Goal: Task Accomplishment & Management: Use online tool/utility

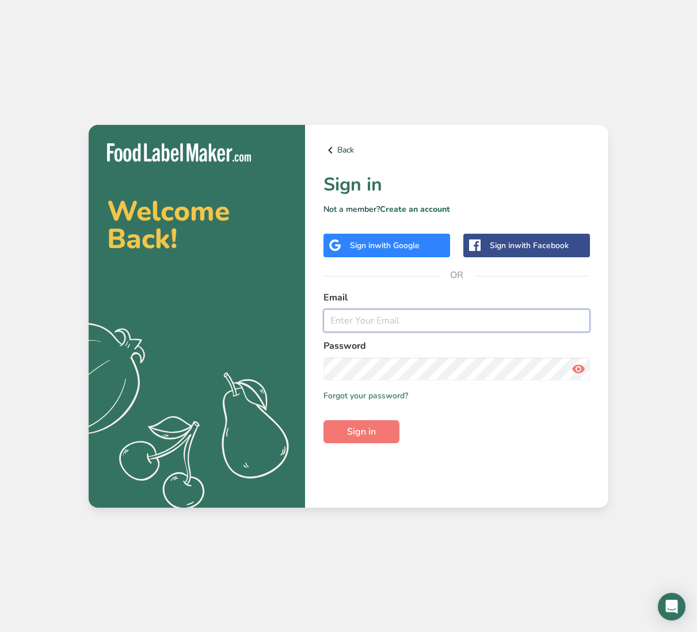
type input "[EMAIL_ADDRESS][DOMAIN_NAME]"
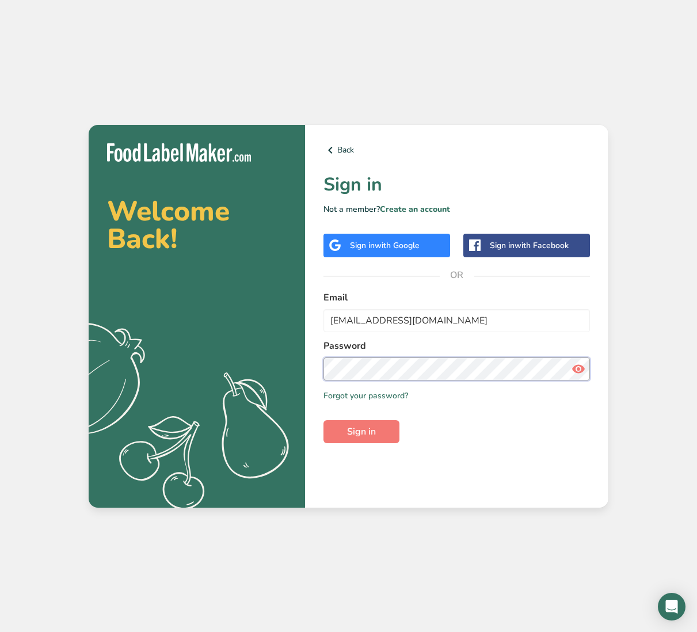
click at [361, 431] on button "Sign in" at bounding box center [361, 431] width 76 height 23
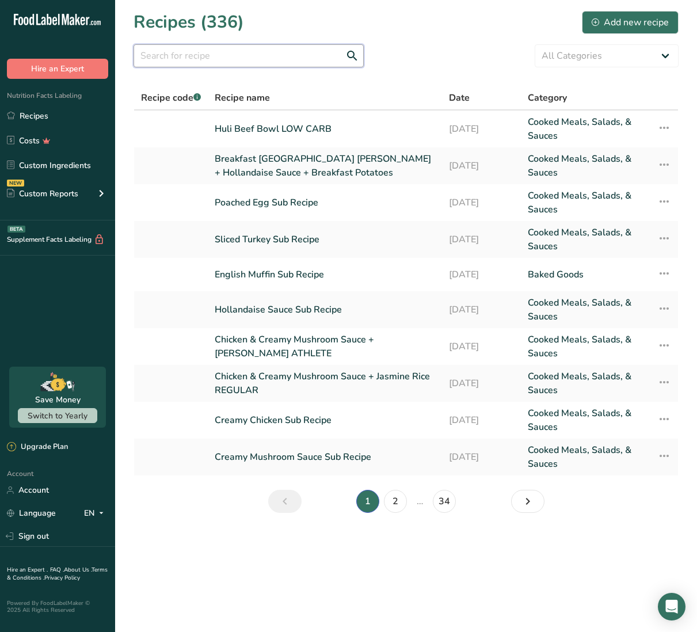
click at [286, 52] on input "text" at bounding box center [248, 55] width 230 height 23
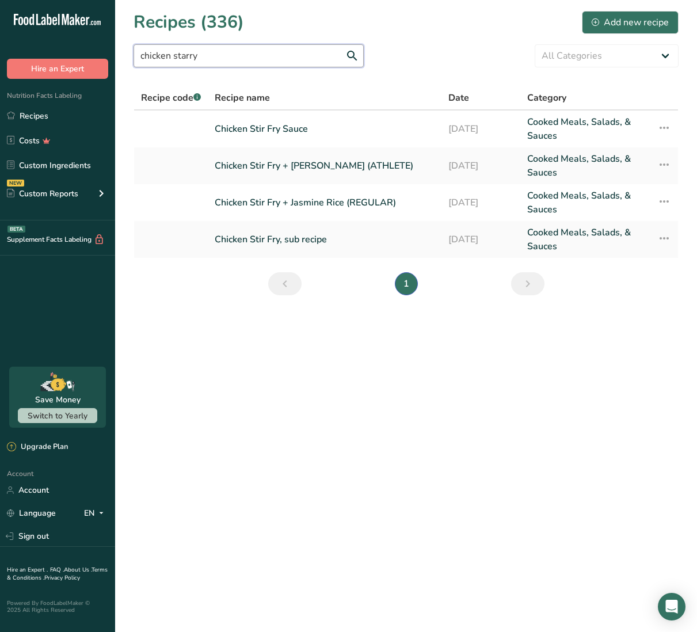
type input "chicken starry"
drag, startPoint x: 286, startPoint y: 52, endPoint x: 259, endPoint y: 203, distance: 153.1
click at [259, 203] on link "Chicken Stir Fry + Jasmine Rice (REGULAR)" at bounding box center [325, 203] width 220 height 28
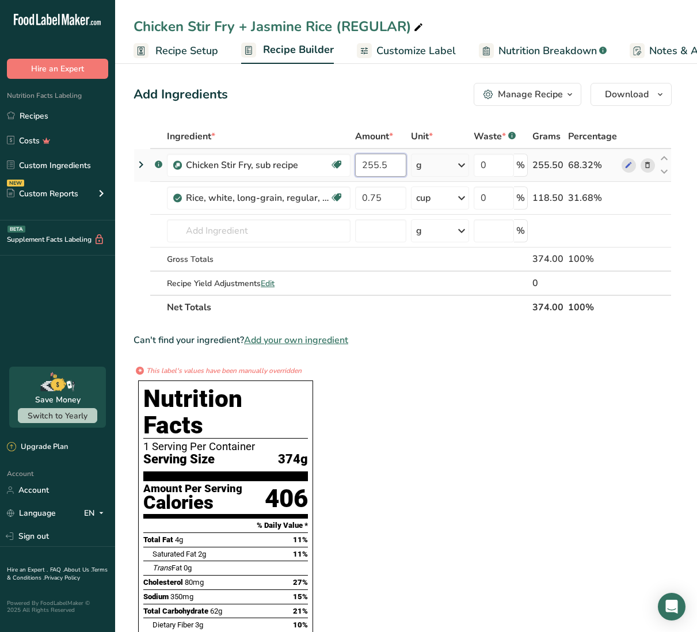
drag, startPoint x: 362, startPoint y: 164, endPoint x: 399, endPoint y: 166, distance: 36.9
click at [399, 166] on input "255.5" at bounding box center [380, 165] width 51 height 23
type input "1.5"
click at [460, 168] on div "Ingredient * Amount * Unit * Waste * .a-a{fill:#347362;}.b-a{fill:#fff;} Grams …" at bounding box center [402, 221] width 538 height 195
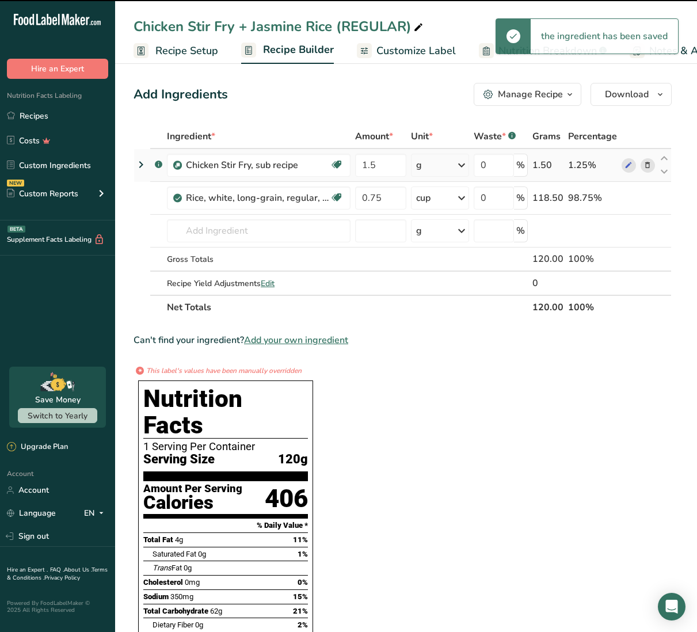
click at [461, 167] on icon at bounding box center [461, 165] width 14 height 21
click at [449, 255] on div "See more" at bounding box center [466, 256] width 97 height 12
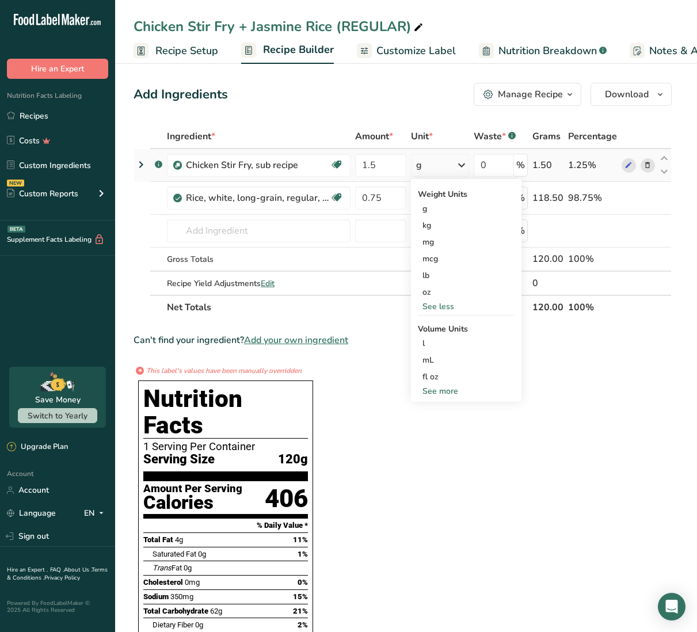
click at [444, 396] on div "See more" at bounding box center [466, 391] width 97 height 12
select select "22"
click at [445, 392] on div "tbsp" at bounding box center [465, 393] width 87 height 12
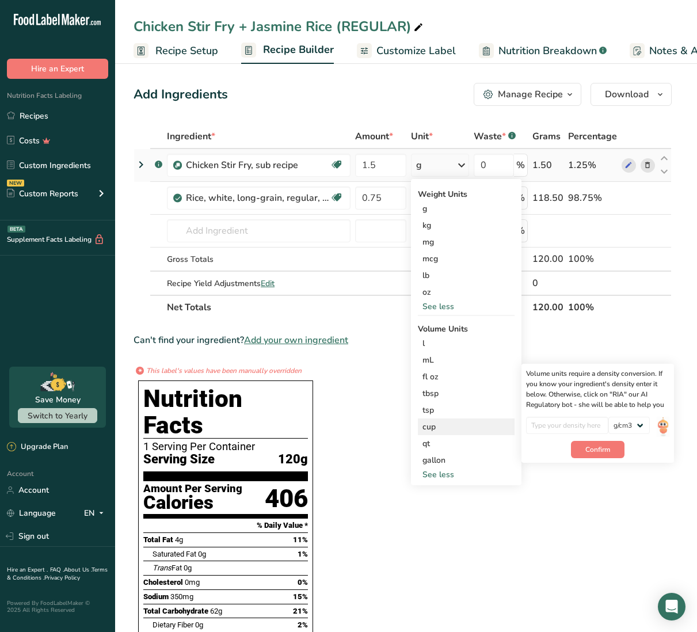
click at [443, 421] on div "cup" at bounding box center [465, 426] width 87 height 12
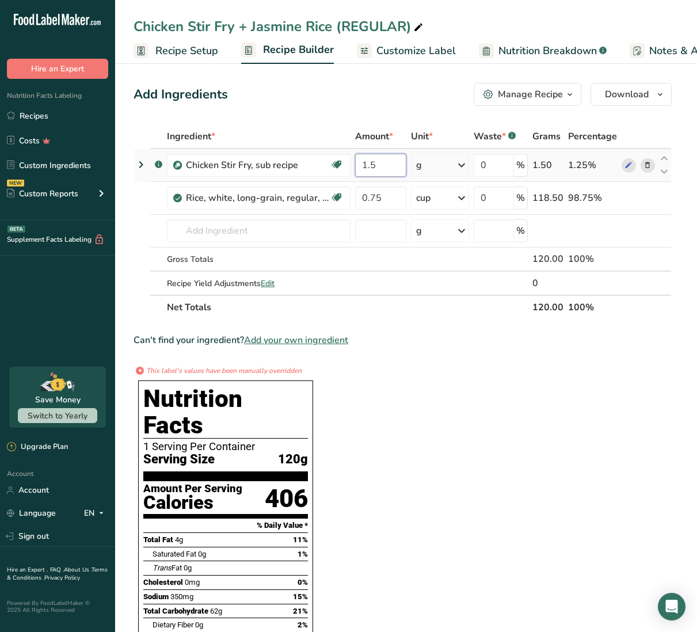
drag, startPoint x: 381, startPoint y: 164, endPoint x: 353, endPoint y: 162, distance: 28.2
click at [353, 162] on td "1.5" at bounding box center [381, 165] width 56 height 33
type input "320"
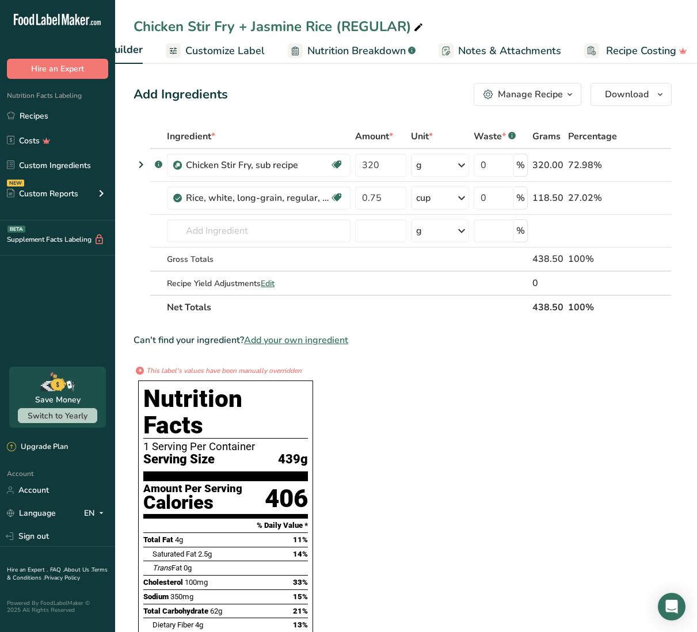
scroll to position [0, 189]
click at [244, 49] on span "Customize Label" at bounding box center [227, 51] width 79 height 16
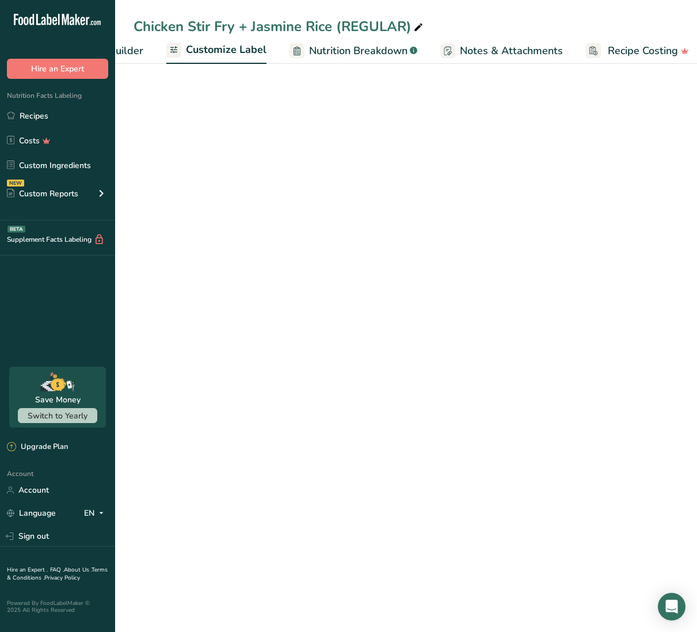
scroll to position [0, 199]
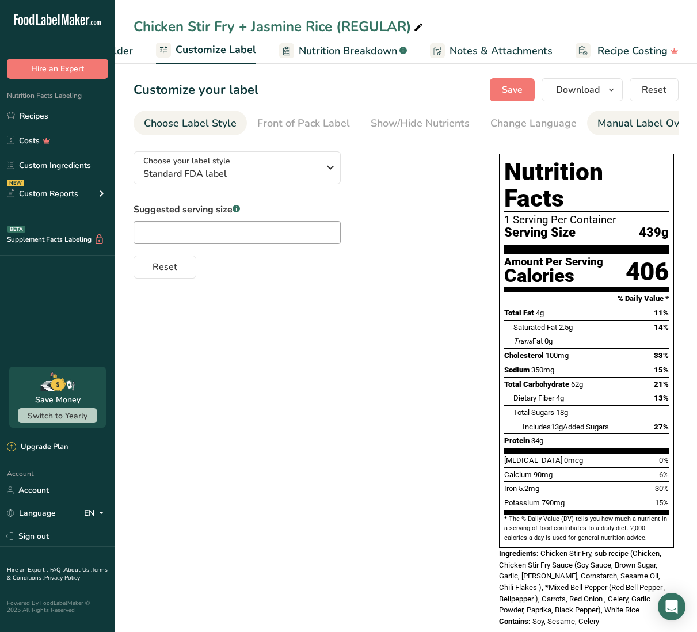
click at [617, 121] on div "Manual Label Override" at bounding box center [652, 124] width 110 height 16
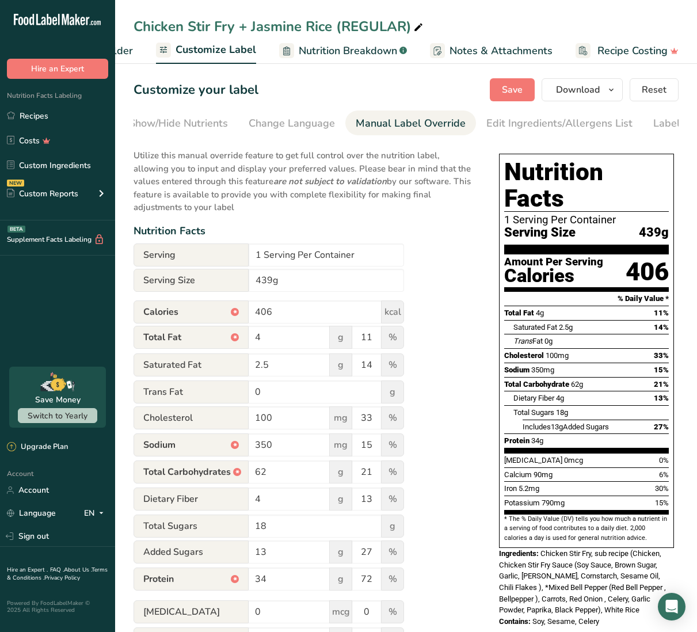
scroll to position [0, 291]
drag, startPoint x: 262, startPoint y: 308, endPoint x: 273, endPoint y: 309, distance: 10.9
click at [273, 309] on input "406" at bounding box center [314, 311] width 133 height 23
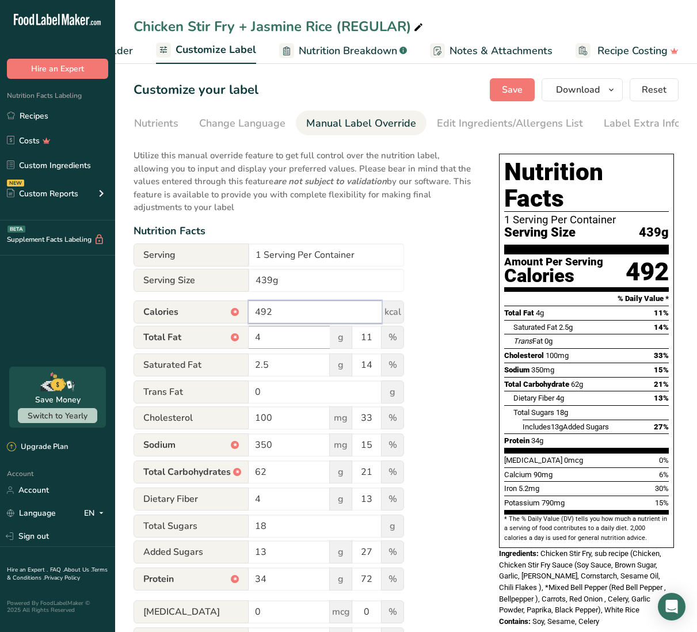
type input "492"
click at [260, 334] on input "4" at bounding box center [288, 337] width 81 height 23
type input "6"
click at [266, 473] on input "65" at bounding box center [288, 471] width 81 height 23
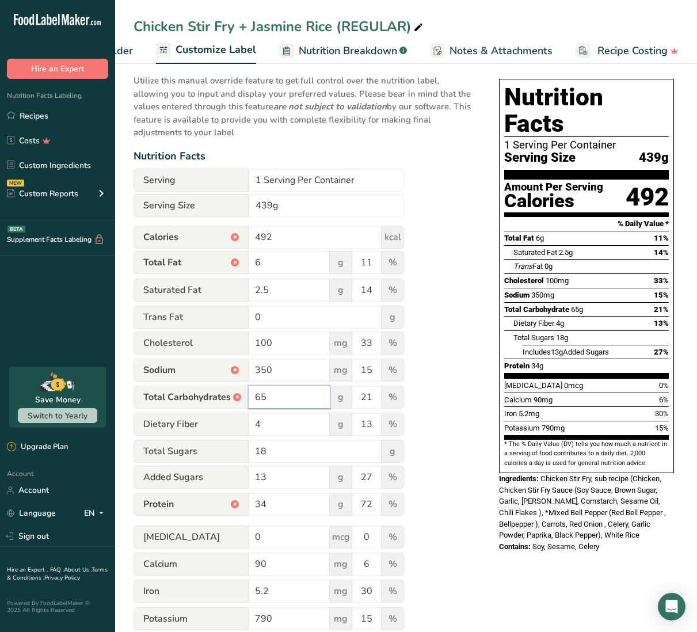
scroll to position [83, 0]
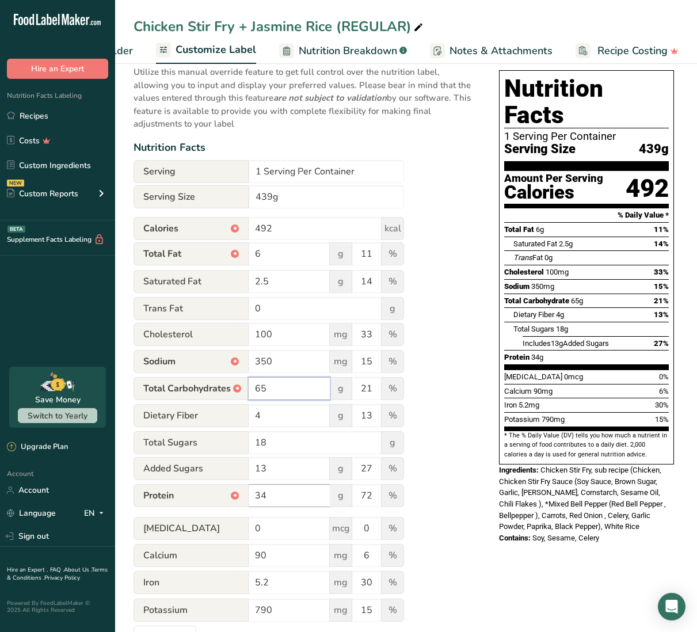
type input "65"
drag, startPoint x: 256, startPoint y: 495, endPoint x: 266, endPoint y: 496, distance: 9.8
click at [266, 496] on input "34" at bounding box center [288, 495] width 81 height 23
type input "48"
drag, startPoint x: 495, startPoint y: 503, endPoint x: 487, endPoint y: 505, distance: 8.8
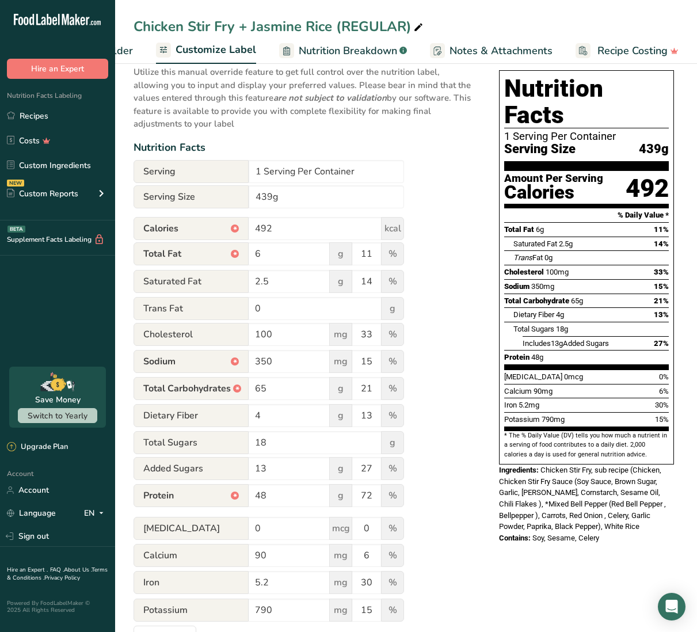
click at [495, 503] on div "Nutrition Facts 1 Serving Per Container Serving Size 439g Amount Per Serving Ca…" at bounding box center [586, 307] width 184 height 483
click at [460, 504] on div "Utilize this manual override feature to get full control over the nutrition lab…" at bounding box center [304, 354] width 342 height 590
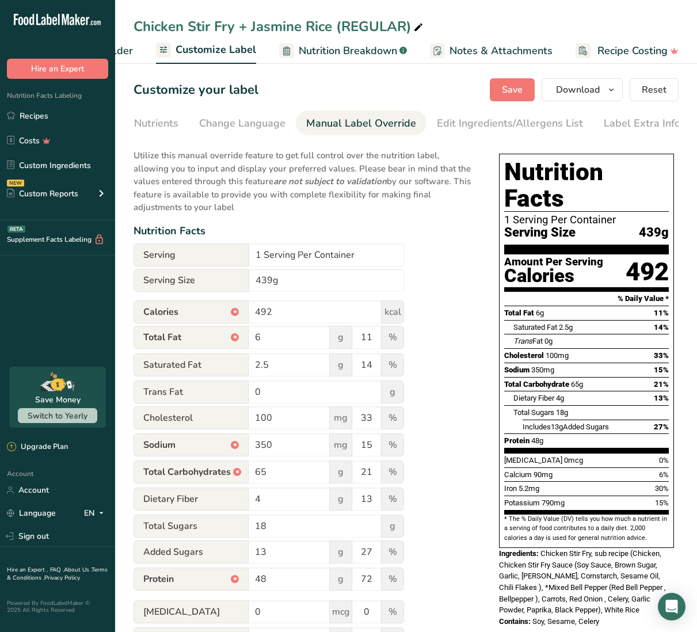
scroll to position [0, 0]
click at [268, 312] on input "492" at bounding box center [314, 311] width 133 height 23
type input "493"
click at [426, 341] on div "Utilize this manual override feature to get full control over the nutrition lab…" at bounding box center [304, 437] width 342 height 590
click at [503, 90] on span "Save" at bounding box center [512, 90] width 21 height 14
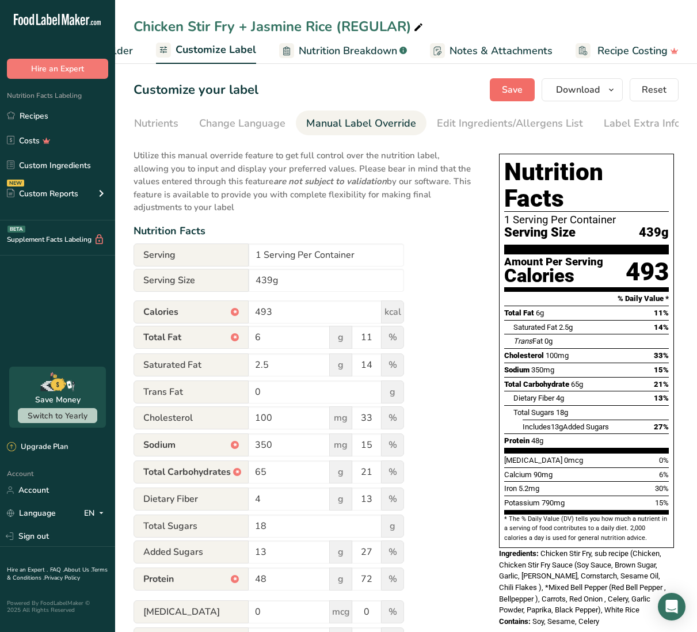
click at [518, 90] on span "Save" at bounding box center [512, 90] width 21 height 14
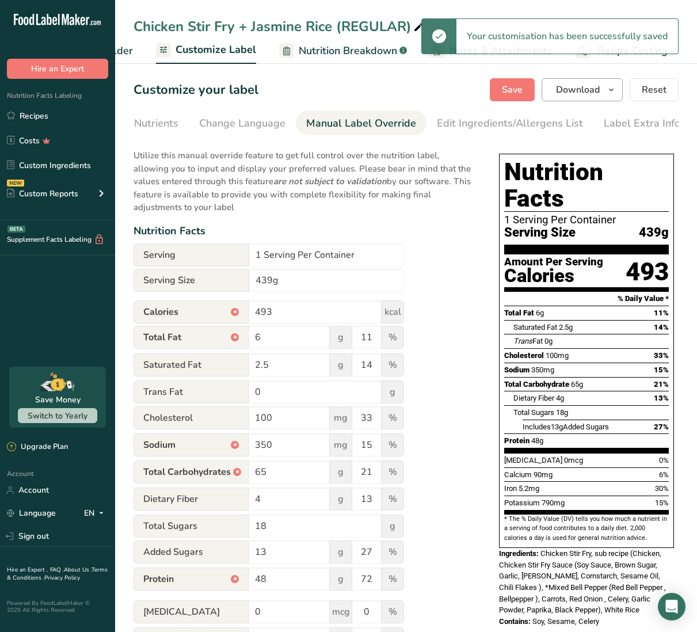
click at [573, 88] on span "Download" at bounding box center [578, 90] width 44 height 14
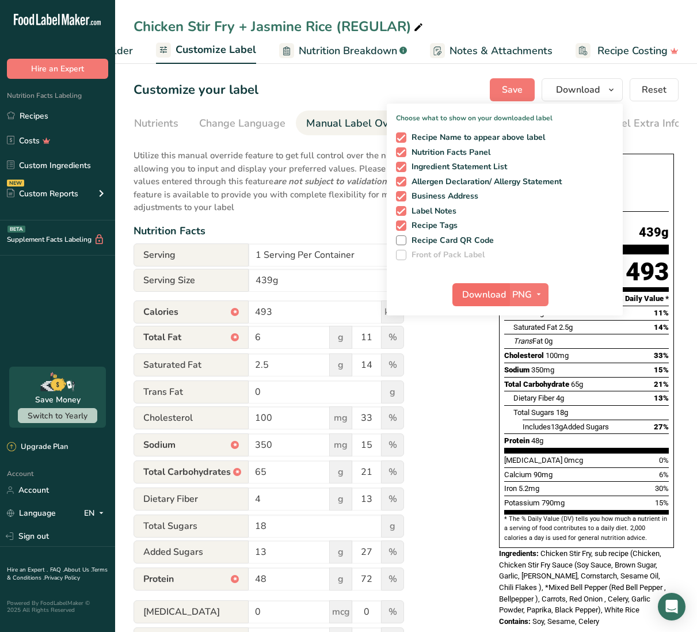
click at [490, 300] on span "Download" at bounding box center [484, 295] width 44 height 14
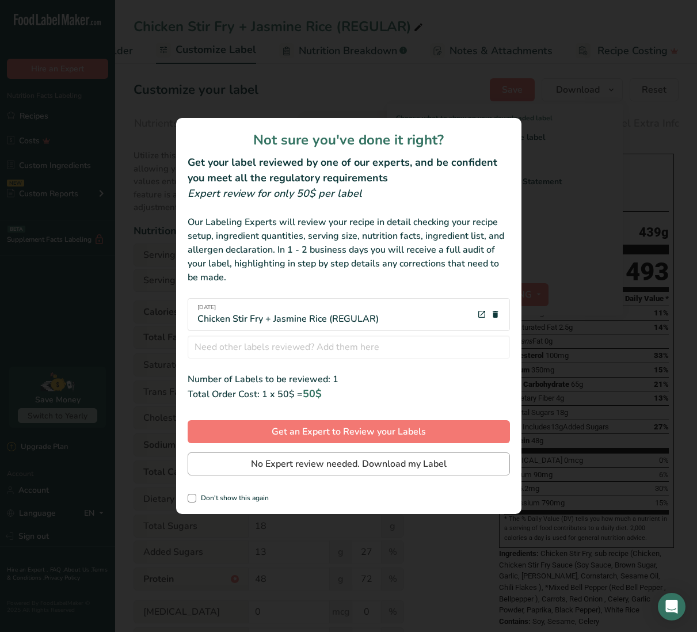
click at [365, 466] on span "No Expert review needed. Download my Label" at bounding box center [349, 464] width 196 height 14
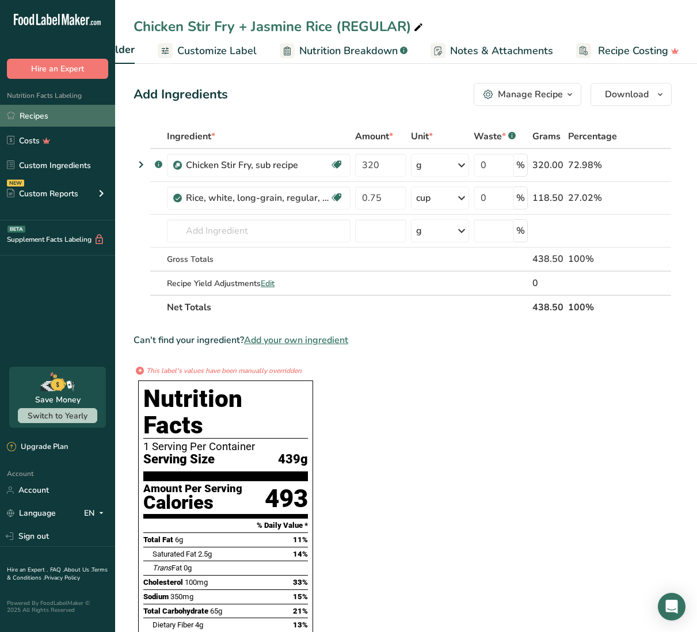
click at [47, 116] on link "Recipes" at bounding box center [57, 116] width 115 height 22
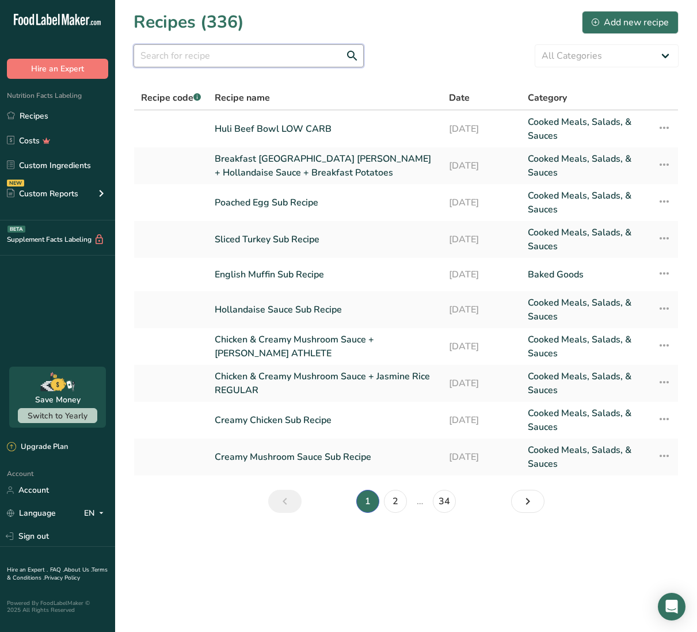
click at [235, 57] on input "text" at bounding box center [248, 55] width 230 height 23
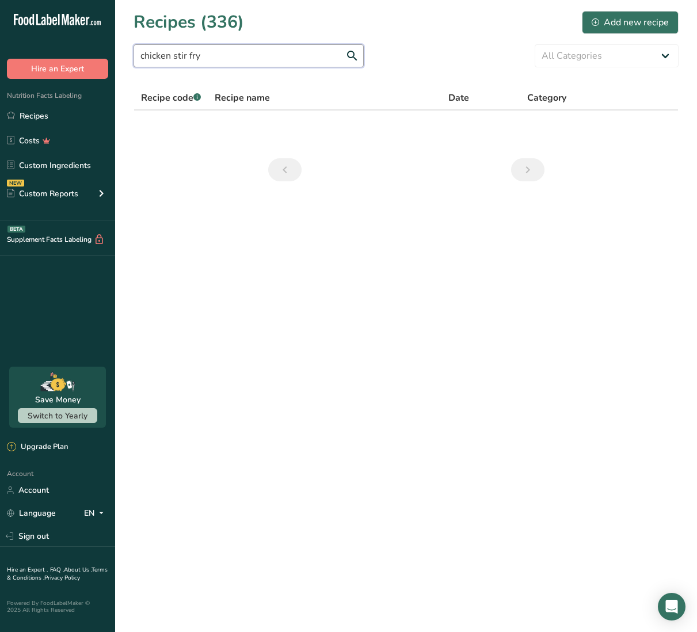
type input "chicken stir fry"
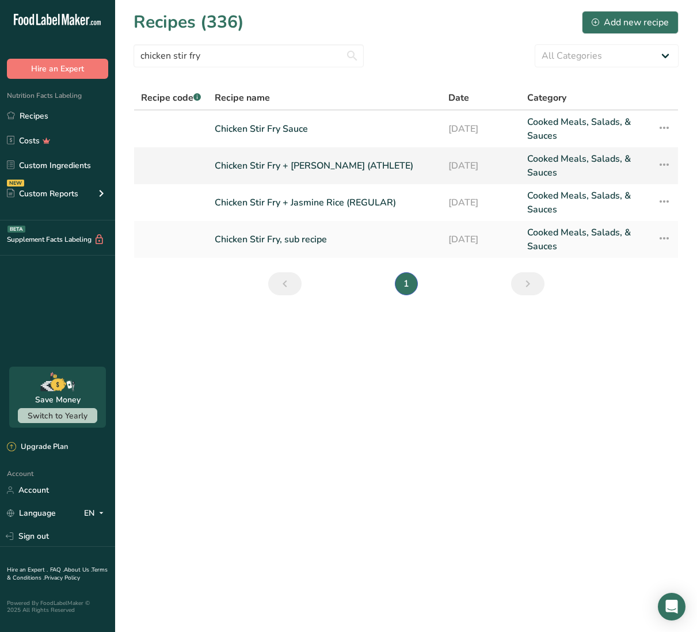
click at [320, 163] on link "Chicken Stir Fry + [PERSON_NAME] (ATHLETE)" at bounding box center [325, 166] width 220 height 28
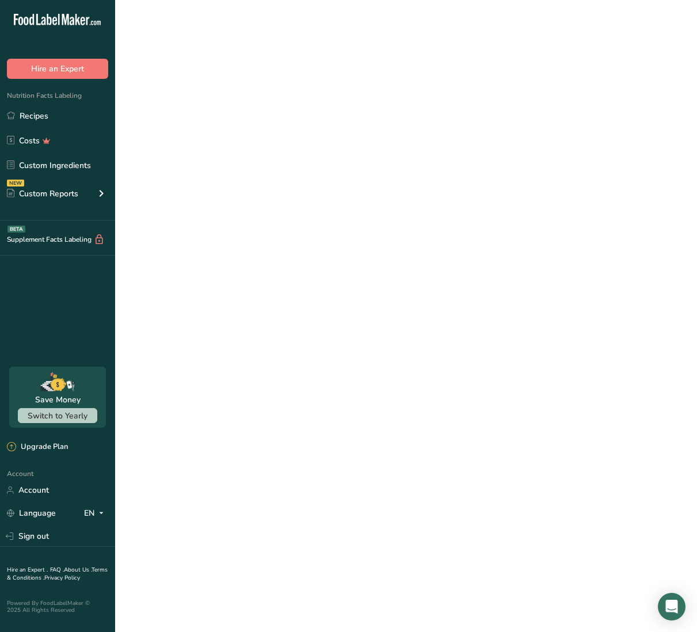
click at [320, 163] on link "Chicken Stir Fry + [PERSON_NAME] (ATHLETE)" at bounding box center [325, 166] width 220 height 28
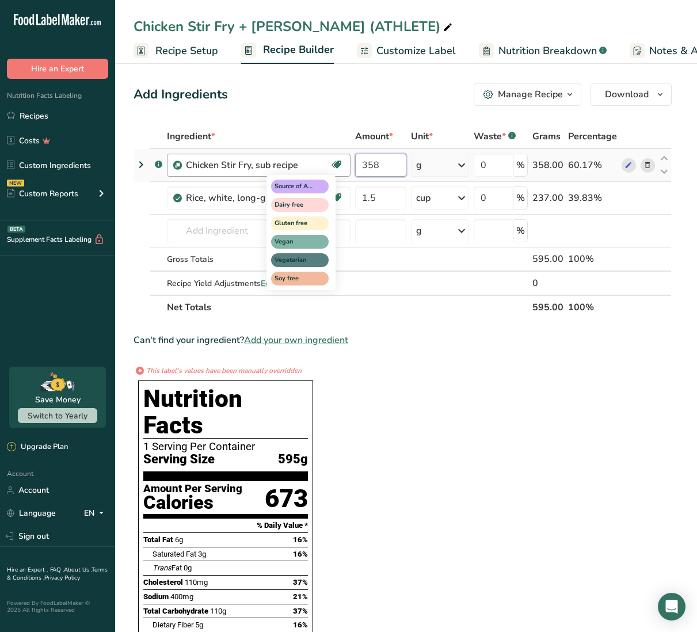
drag, startPoint x: 381, startPoint y: 166, endPoint x: 342, endPoint y: 161, distance: 39.4
click at [342, 161] on tr ".a-a{fill:#347362;}.b-a{fill:#fff;} Chicken Stir Fry, sub recipe Source of Anti…" at bounding box center [402, 165] width 537 height 33
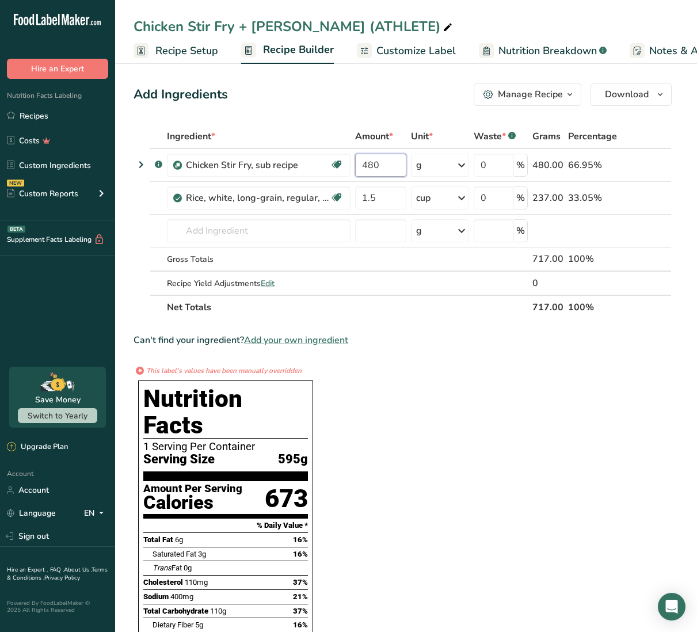
type input "480"
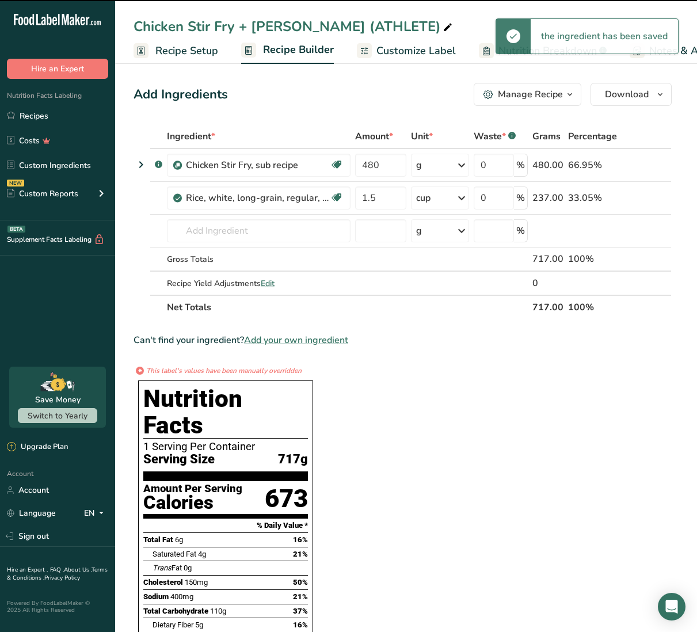
click at [438, 52] on span "Customize Label" at bounding box center [415, 51] width 79 height 16
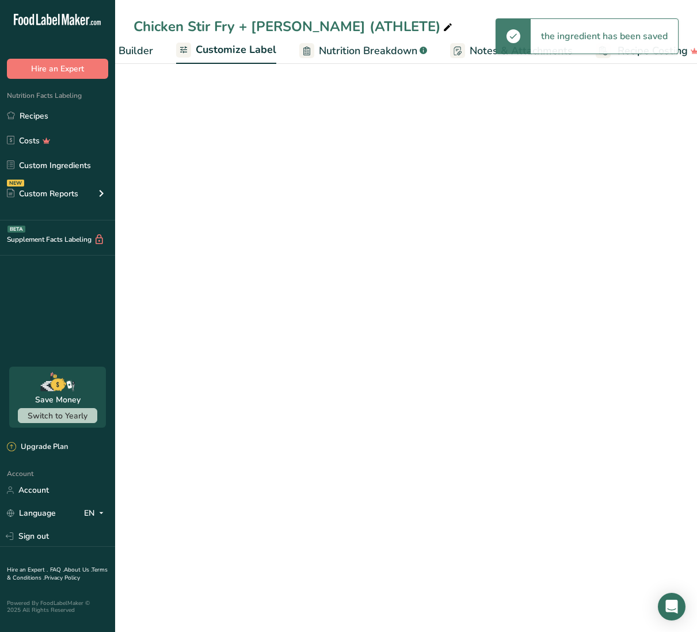
scroll to position [0, 199]
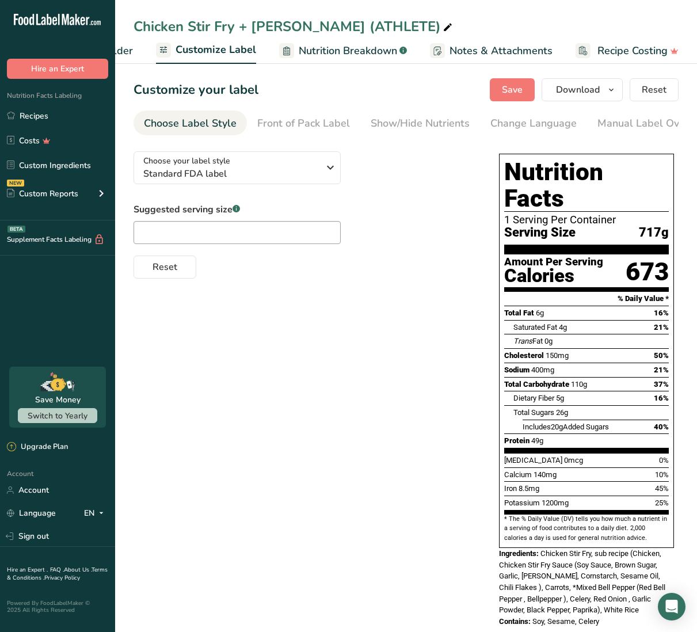
drag, startPoint x: 676, startPoint y: 118, endPoint x: 659, endPoint y: 118, distance: 17.3
click at [675, 118] on div "Manual Label Override" at bounding box center [652, 124] width 110 height 16
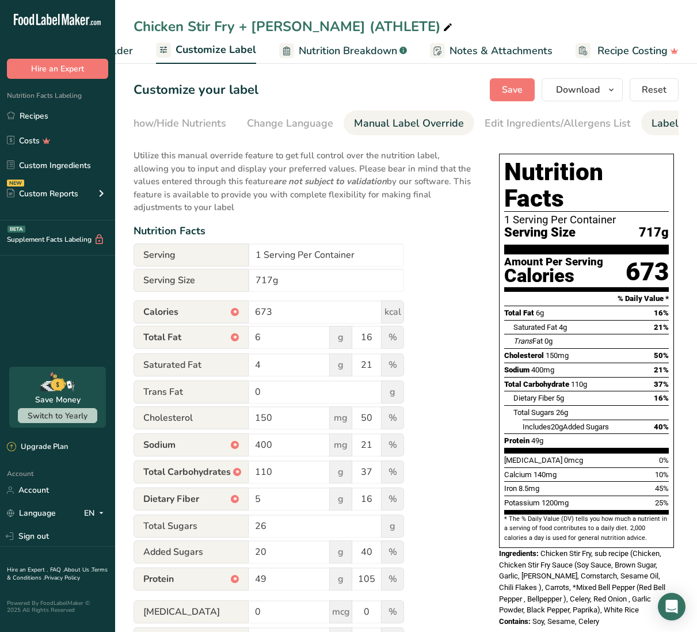
scroll to position [0, 291]
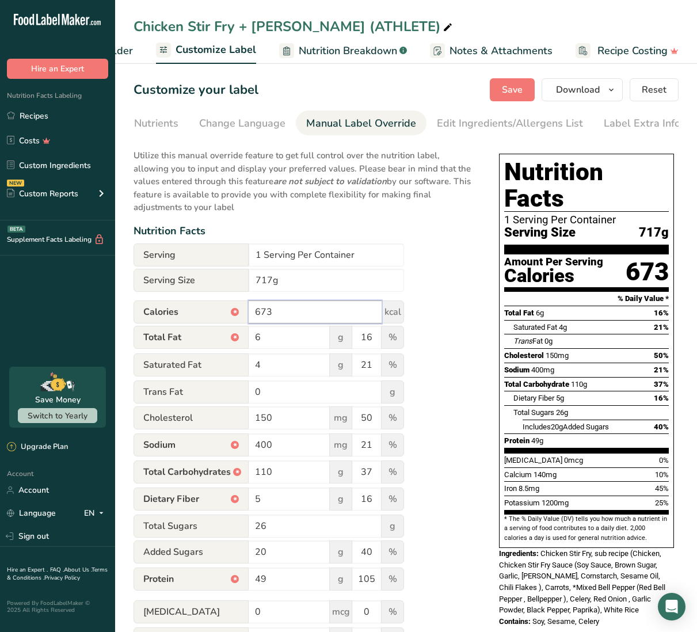
click at [274, 308] on input "673" at bounding box center [314, 311] width 133 height 23
type input "774"
drag, startPoint x: 263, startPoint y: 339, endPoint x: 248, endPoint y: 338, distance: 15.0
click at [248, 338] on input "6" at bounding box center [288, 337] width 81 height 23
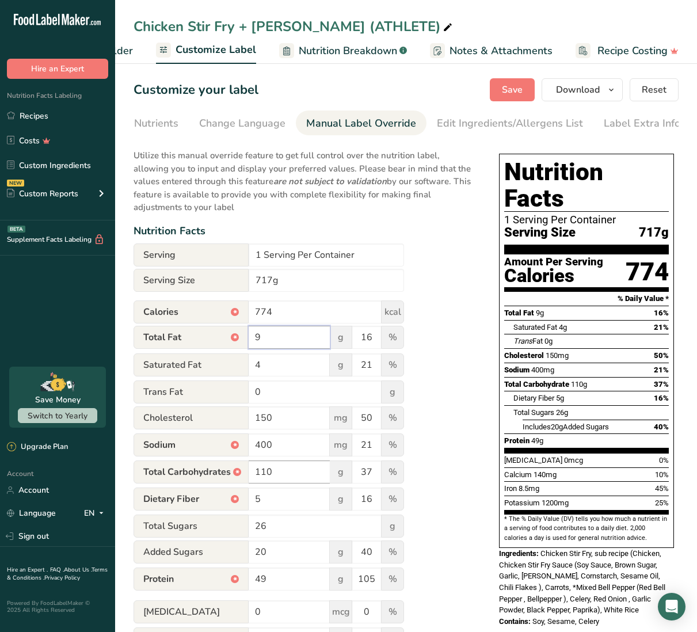
type input "9"
drag, startPoint x: 265, startPoint y: 474, endPoint x: 271, endPoint y: 473, distance: 6.4
click at [271, 473] on input "113" at bounding box center [288, 471] width 81 height 23
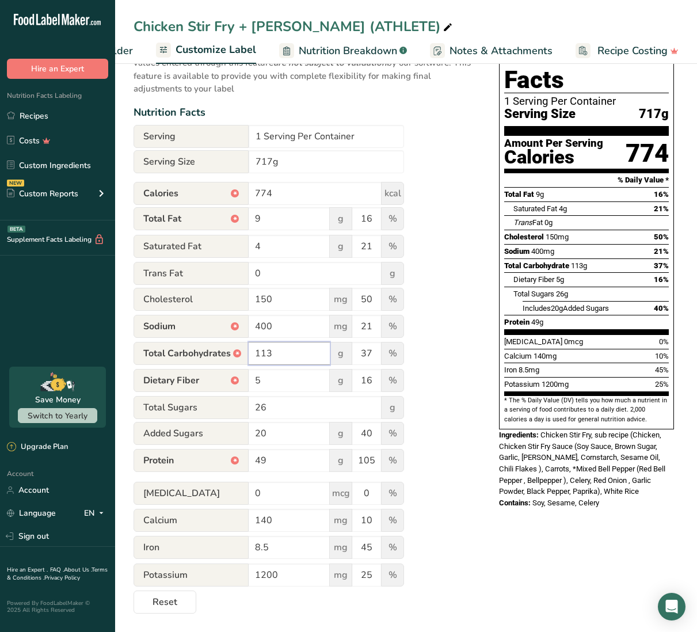
scroll to position [120, 0]
type input "113"
drag, startPoint x: 258, startPoint y: 460, endPoint x: 268, endPoint y: 459, distance: 9.8
click at [268, 459] on input "49" at bounding box center [288, 460] width 81 height 23
type input "66"
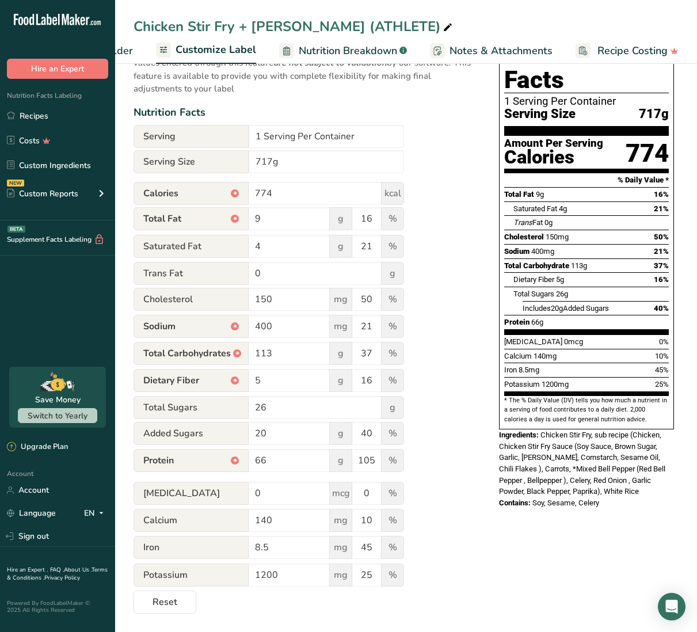
click at [424, 502] on div "Utilize this manual override feature to get full control over the nutrition lab…" at bounding box center [304, 319] width 342 height 590
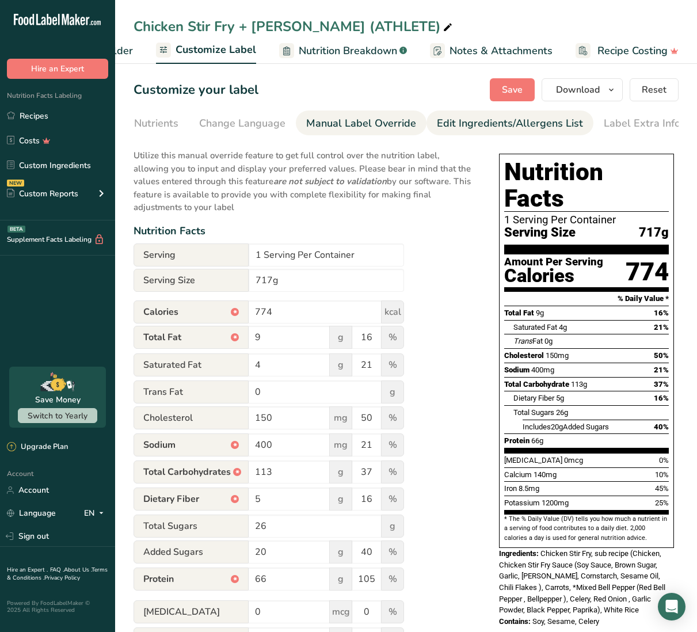
scroll to position [0, 0]
click at [524, 91] on button "Save" at bounding box center [511, 89] width 45 height 23
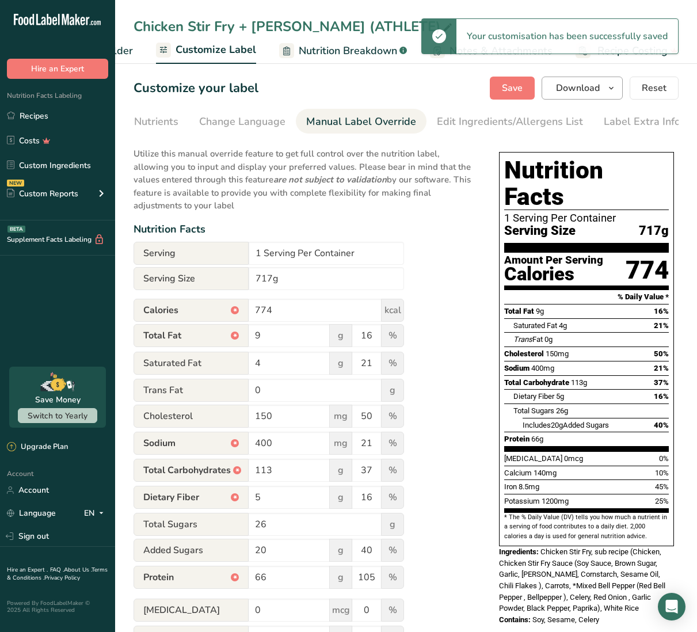
scroll to position [2, 1]
click at [567, 88] on span "Download" at bounding box center [578, 88] width 44 height 14
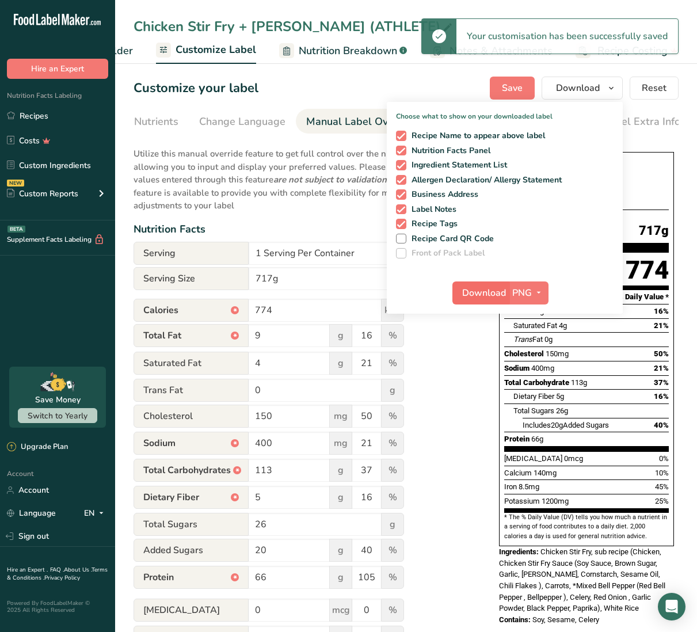
click at [490, 296] on span "Download" at bounding box center [484, 293] width 44 height 14
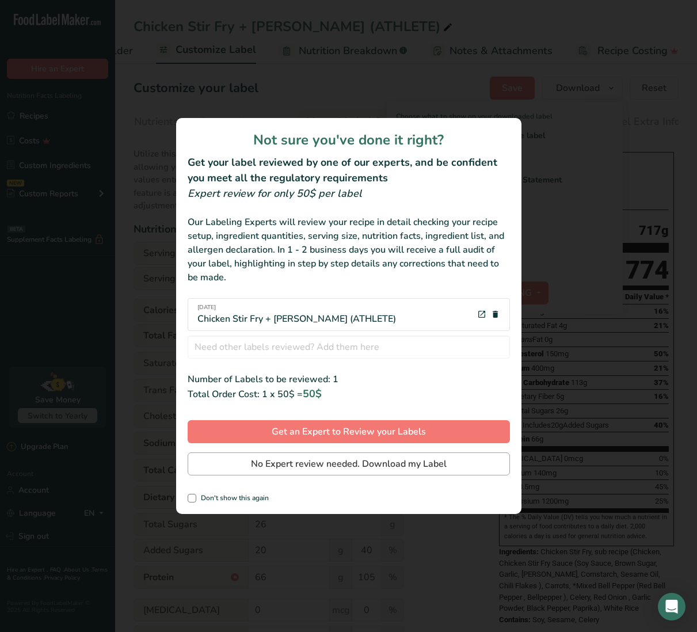
click at [405, 464] on span "No Expert review needed. Download my Label" at bounding box center [349, 464] width 196 height 14
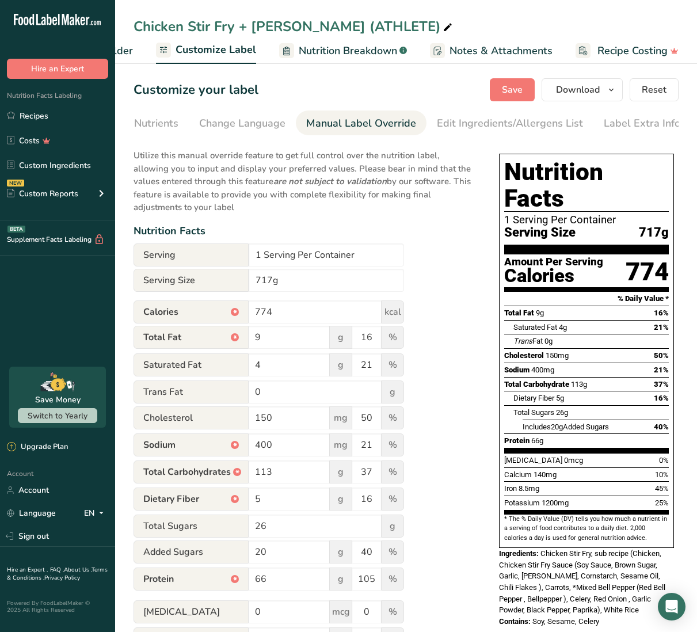
scroll to position [0, 0]
click at [26, 117] on link "Recipes" at bounding box center [57, 116] width 115 height 22
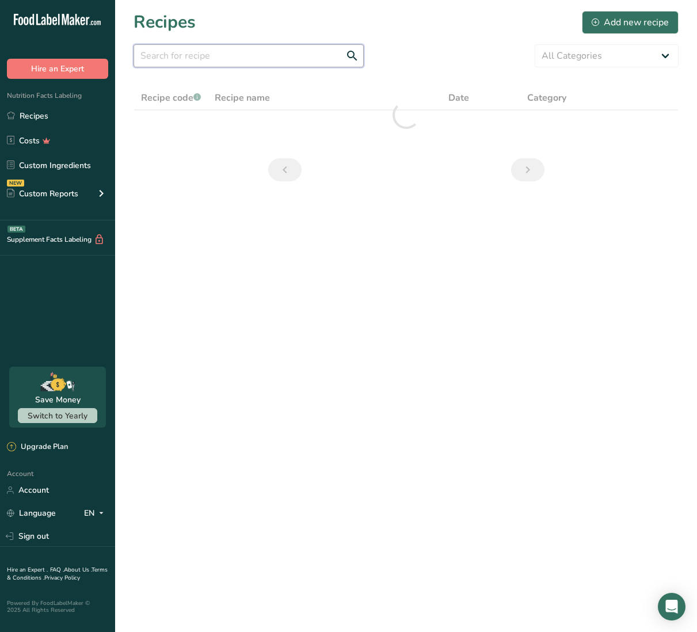
click at [285, 59] on input "text" at bounding box center [248, 55] width 230 height 23
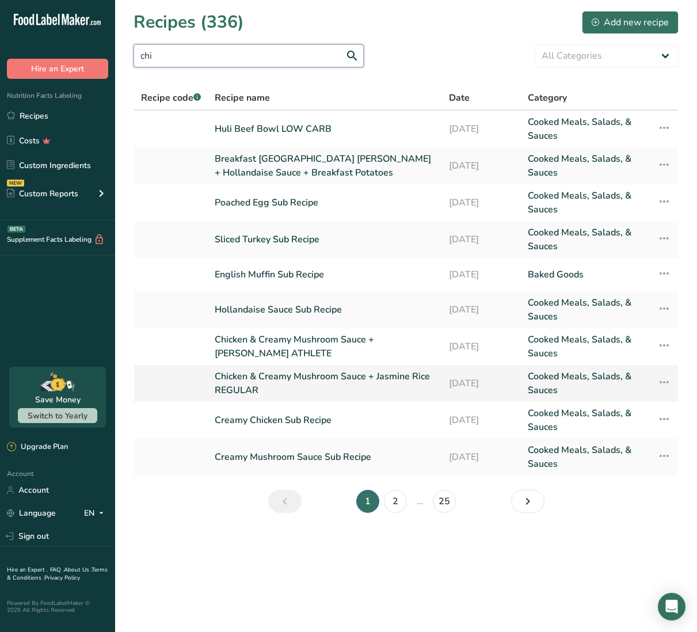
type input "chi"
click at [256, 377] on link "Chicken & Creamy Mushroom Sauce + Jasmine Rice REGULAR" at bounding box center [325, 383] width 220 height 28
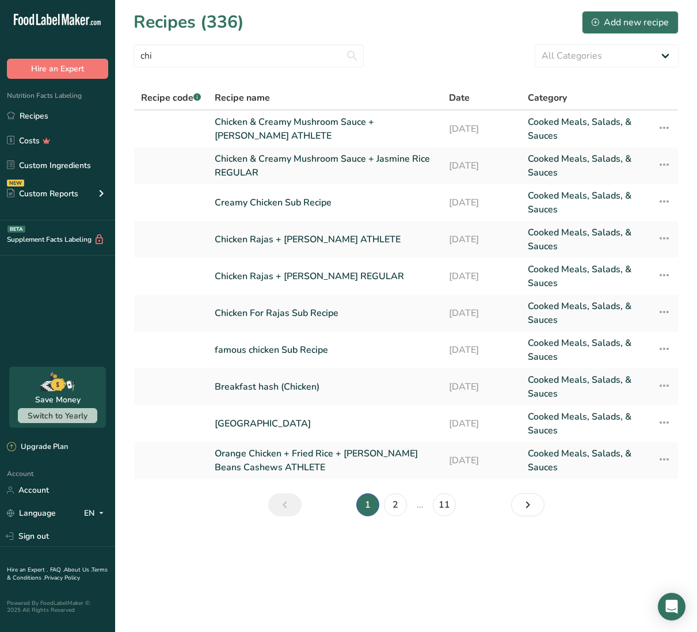
click at [256, 377] on link "Breakfast hash (Chicken)" at bounding box center [325, 387] width 220 height 28
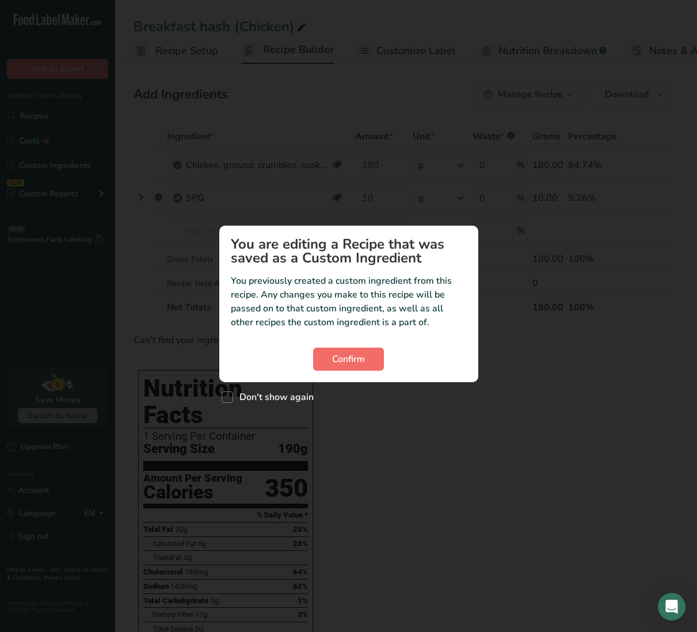
click at [366, 362] on button "Confirm" at bounding box center [348, 358] width 71 height 23
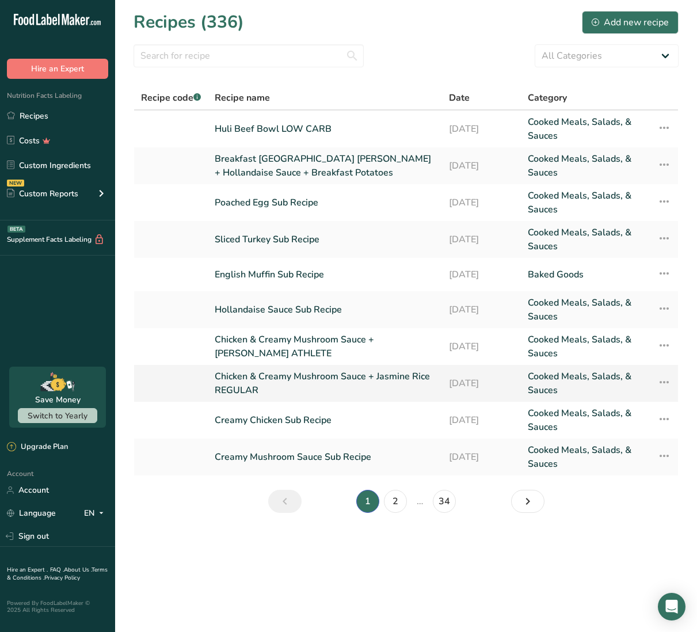
click at [261, 375] on link "Chicken & Creamy Mushroom Sauce + Jasmine Rice REGULAR" at bounding box center [325, 383] width 220 height 28
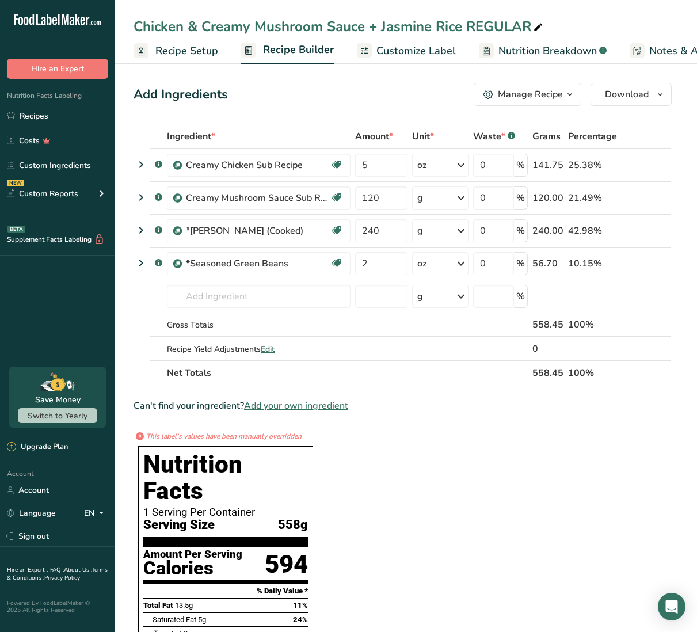
click at [423, 48] on span "Customize Label" at bounding box center [415, 51] width 79 height 16
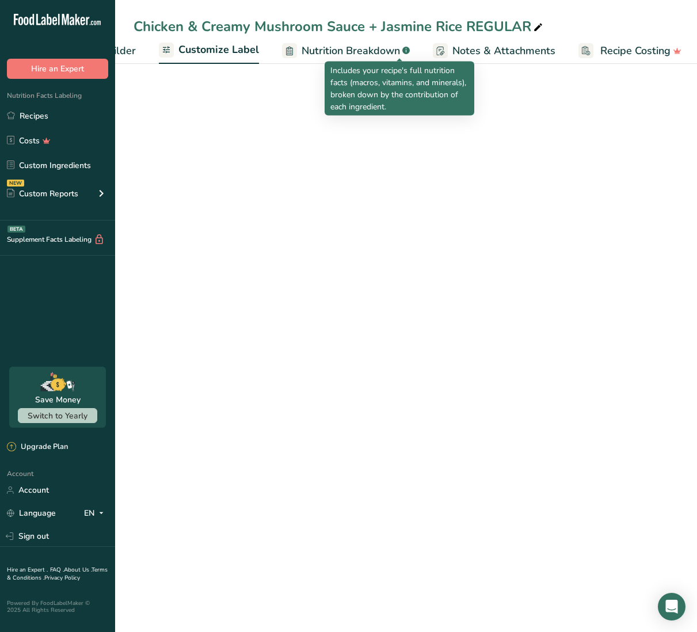
scroll to position [0, 199]
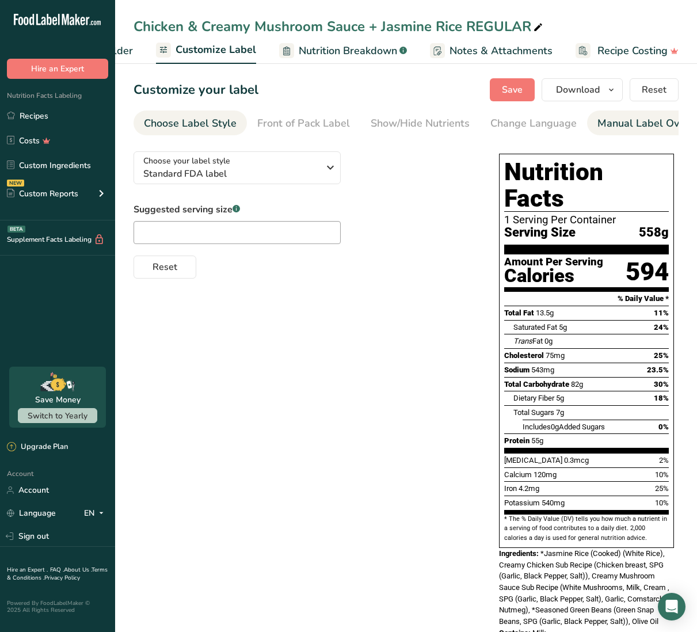
click at [652, 125] on div "Manual Label Override" at bounding box center [652, 124] width 110 height 16
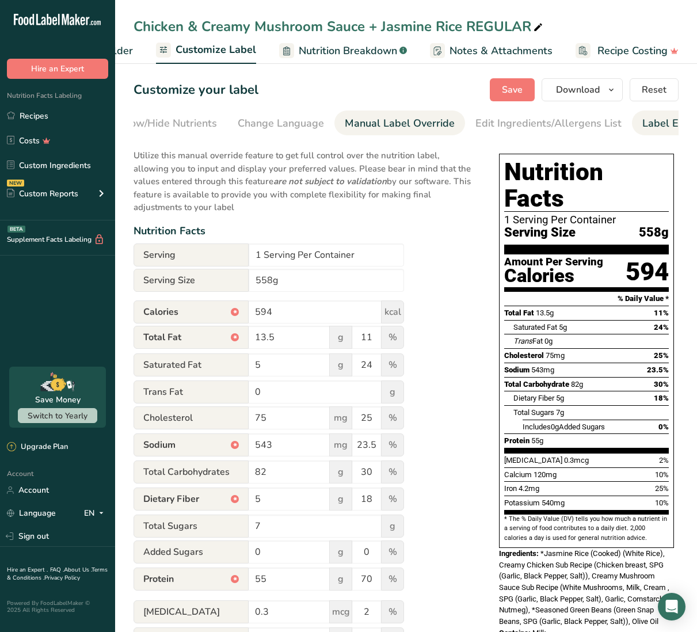
scroll to position [0, 291]
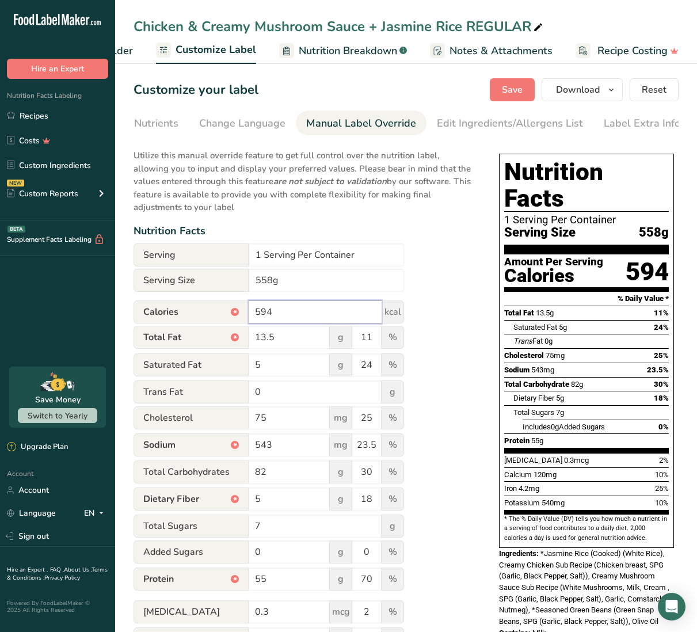
drag, startPoint x: 261, startPoint y: 309, endPoint x: 276, endPoint y: 309, distance: 15.0
click at [276, 309] on input "594" at bounding box center [314, 311] width 133 height 23
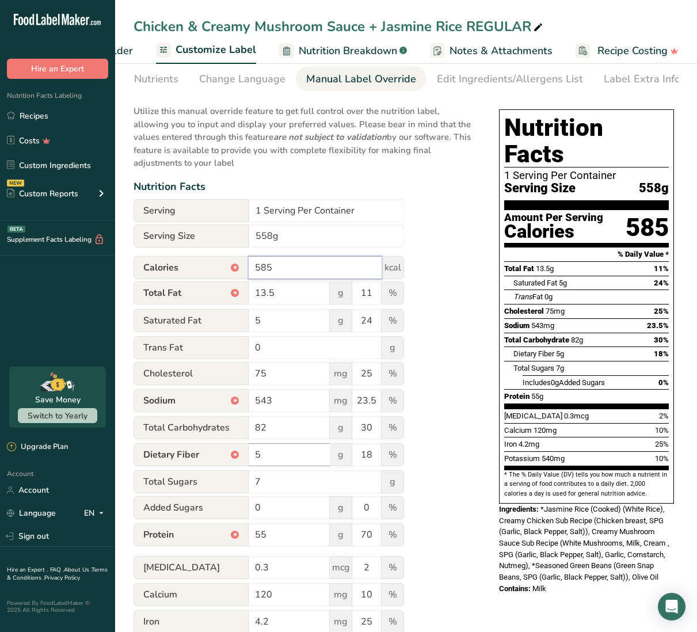
scroll to position [45, 0]
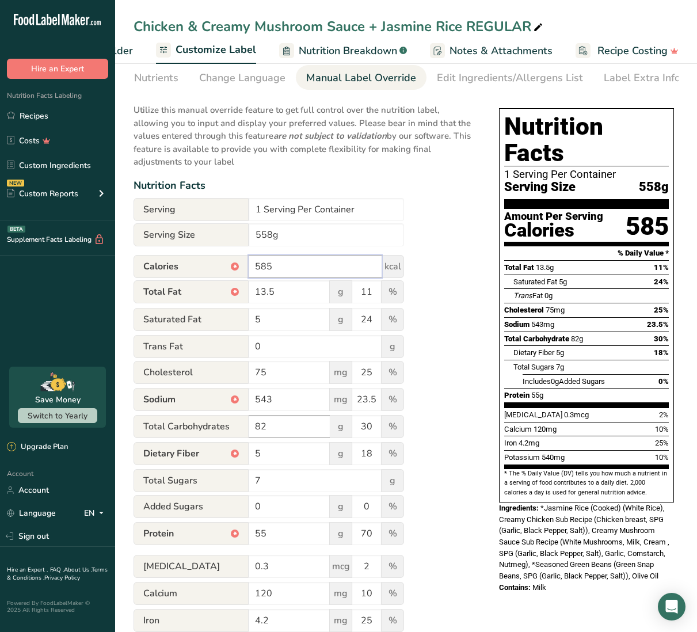
type input "585"
drag, startPoint x: 257, startPoint y: 427, endPoint x: 263, endPoint y: 427, distance: 6.9
click at [263, 427] on input "82" at bounding box center [288, 426] width 81 height 23
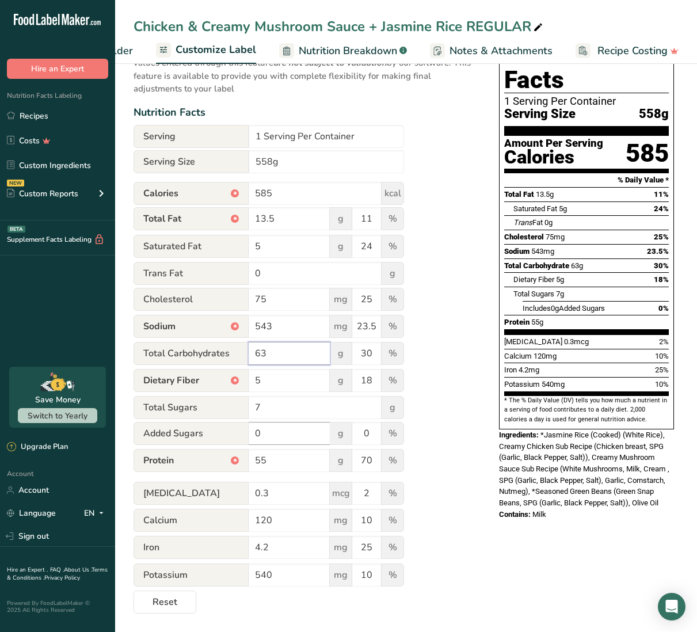
scroll to position [120, 0]
type input "63"
click at [269, 459] on input "55" at bounding box center [288, 460] width 81 height 23
type input "54"
click at [441, 491] on div "Utilize this manual override feature to get full control over the nutrition lab…" at bounding box center [304, 319] width 342 height 590
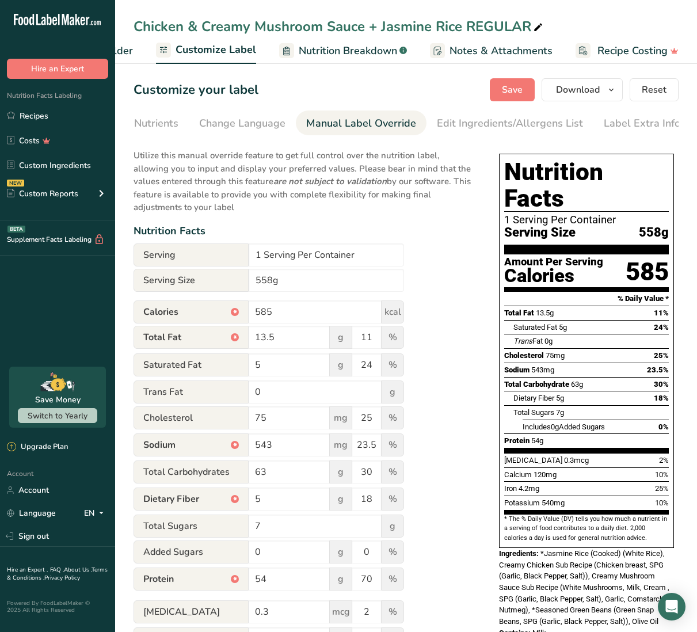
scroll to position [0, 0]
click at [516, 89] on span "Save" at bounding box center [512, 90] width 21 height 14
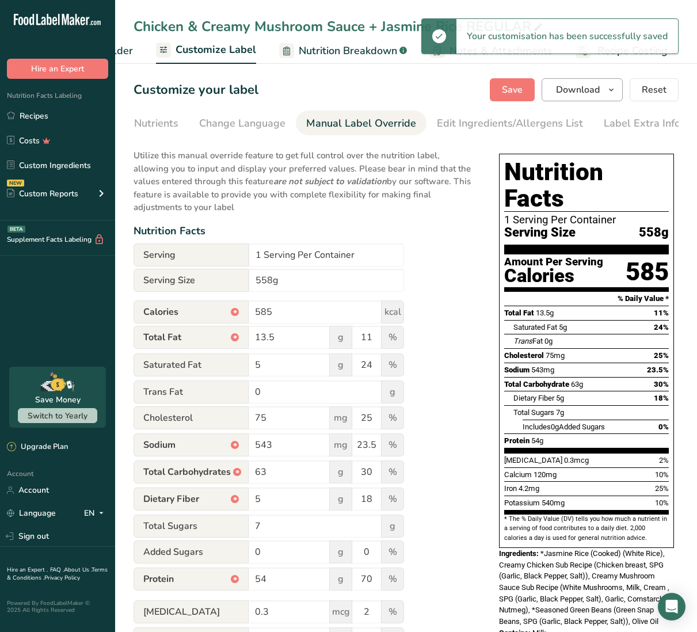
click at [579, 91] on span "Download" at bounding box center [578, 90] width 44 height 14
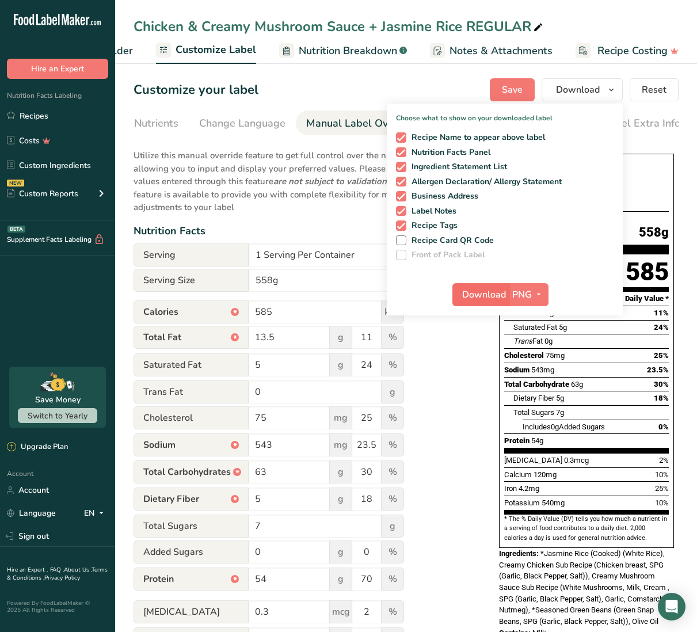
click at [473, 289] on span "Download" at bounding box center [484, 295] width 44 height 14
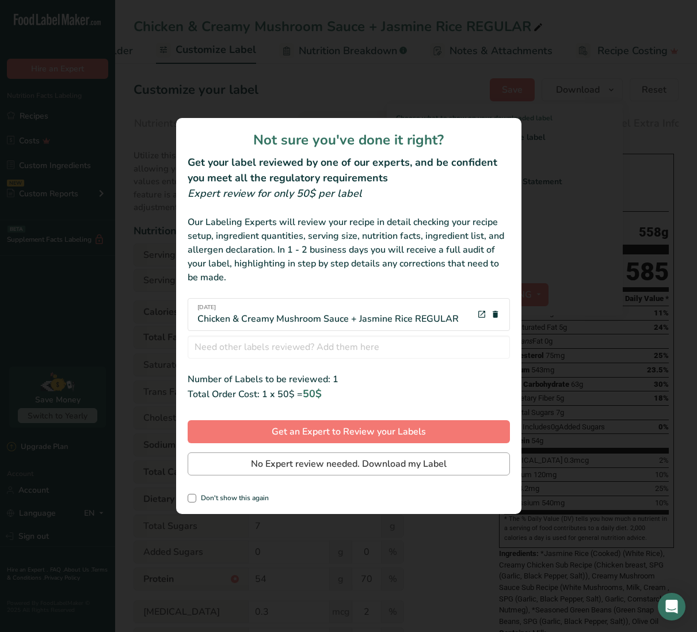
click at [418, 462] on span "No Expert review needed. Download my Label" at bounding box center [349, 464] width 196 height 14
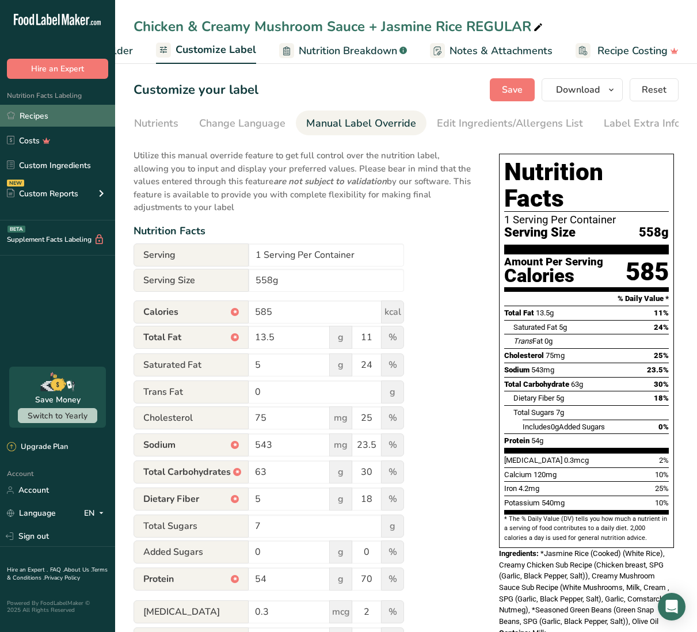
click at [52, 120] on link "Recipes" at bounding box center [57, 116] width 115 height 22
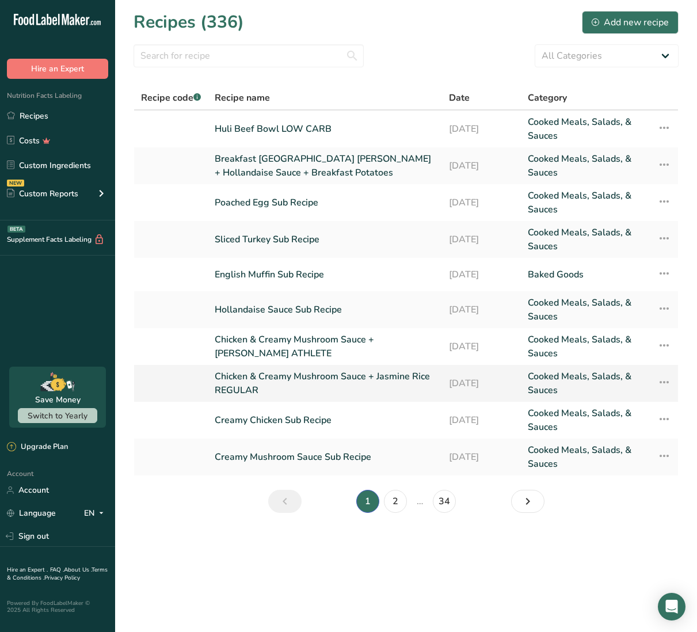
click at [270, 382] on link "Chicken & Creamy Mushroom Sauce + Jasmine Rice REGULAR" at bounding box center [325, 383] width 220 height 28
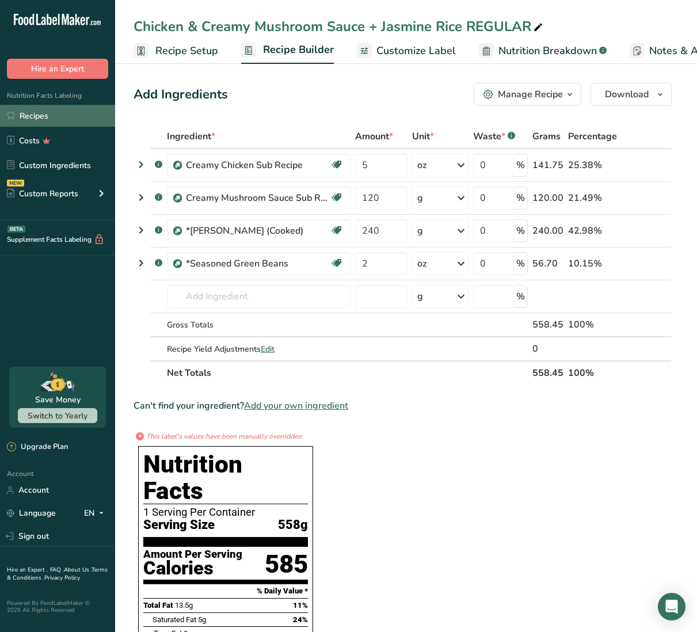
click at [80, 113] on link "Recipes" at bounding box center [57, 116] width 115 height 22
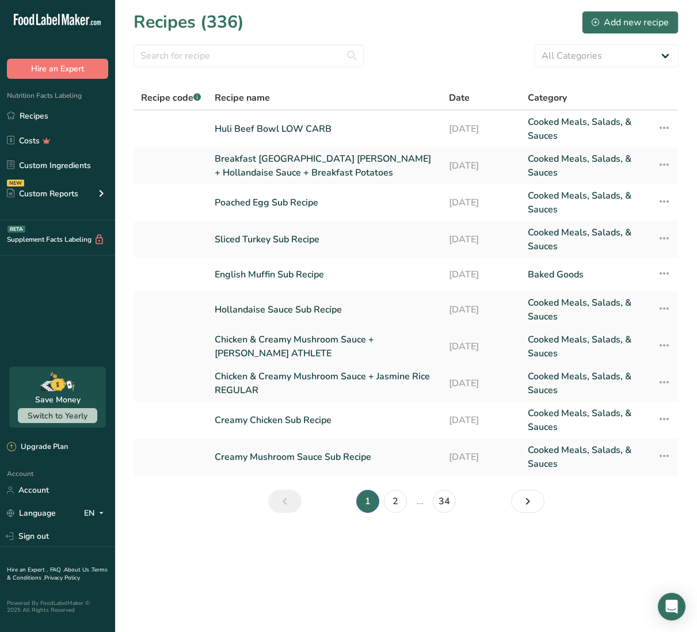
click at [307, 338] on link "Chicken & Creamy Mushroom Sauce + [PERSON_NAME] ATHLETE" at bounding box center [325, 346] width 220 height 28
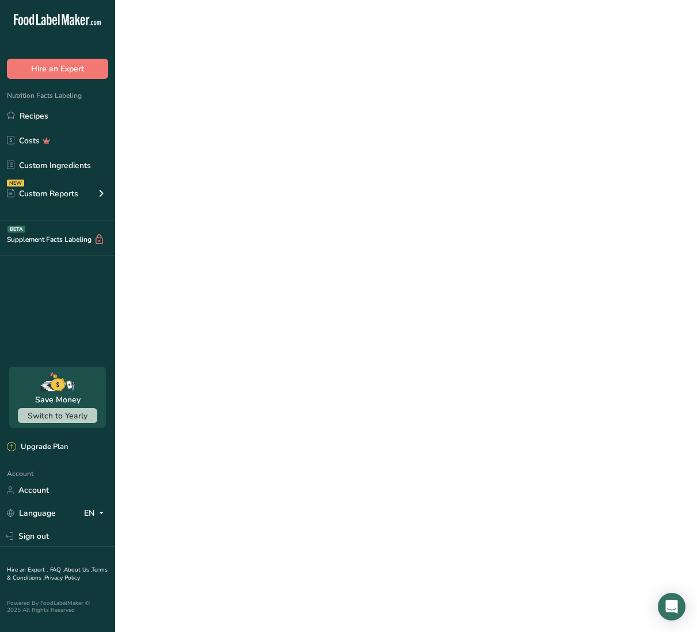
click at [307, 338] on link "Chicken & Creamy Mushroom Sauce + [PERSON_NAME] ATHLETE" at bounding box center [325, 346] width 220 height 28
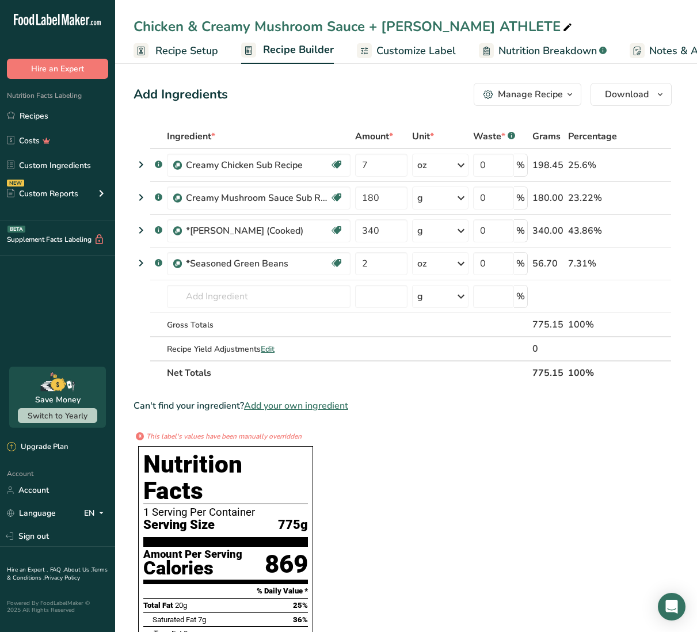
click at [425, 50] on span "Customize Label" at bounding box center [415, 51] width 79 height 16
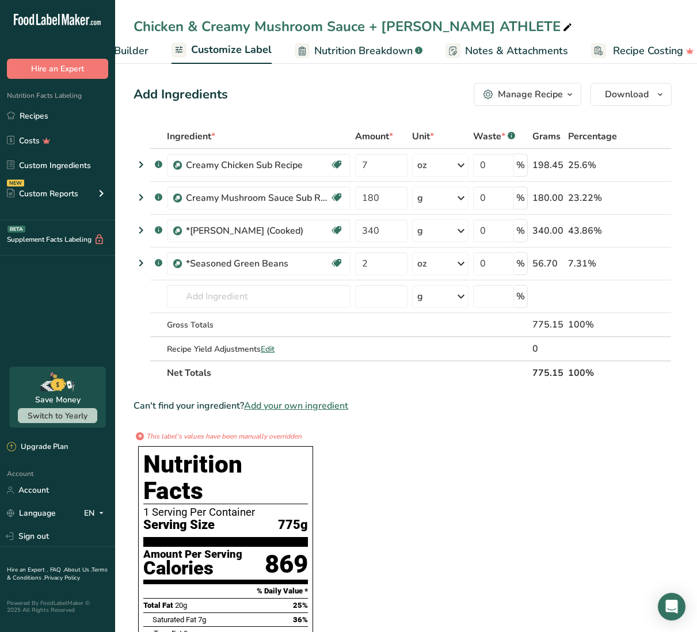
scroll to position [0, 199]
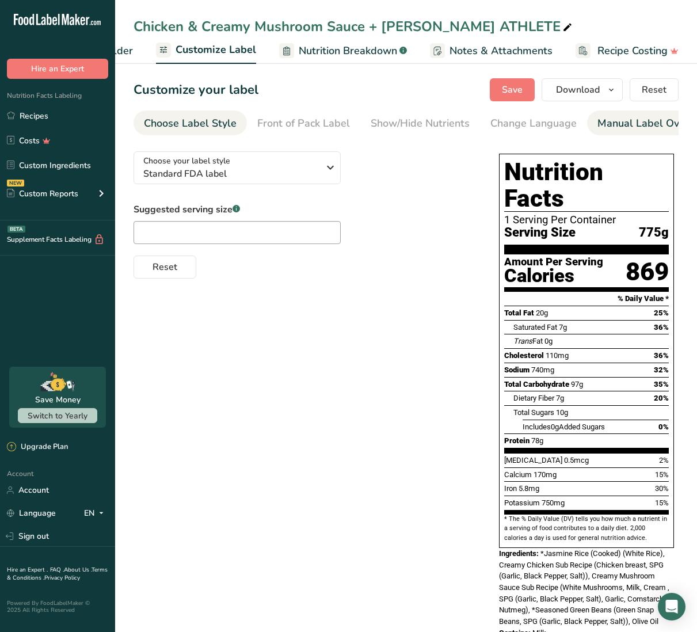
click at [616, 129] on div "Manual Label Override" at bounding box center [652, 124] width 110 height 16
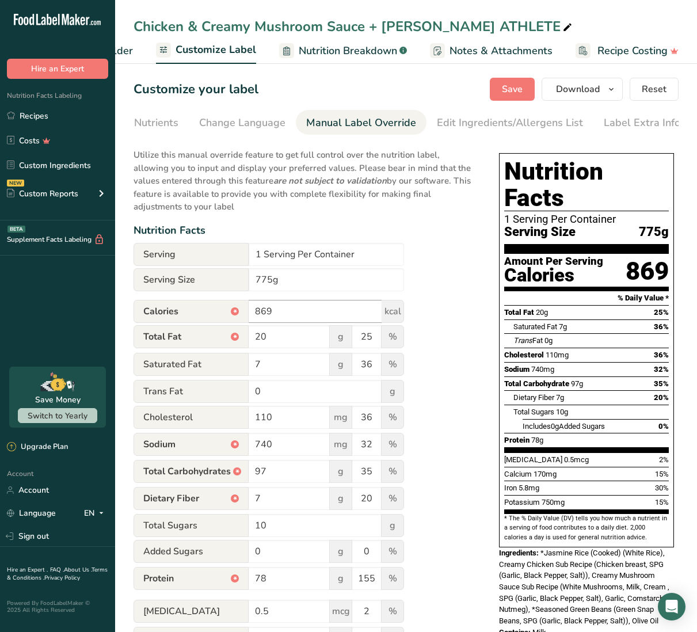
scroll to position [1, 0]
drag, startPoint x: 265, startPoint y: 308, endPoint x: 271, endPoint y: 308, distance: 6.4
click at [271, 308] on input "869" at bounding box center [314, 311] width 133 height 23
type input "855"
click at [265, 472] on input "97" at bounding box center [288, 471] width 81 height 23
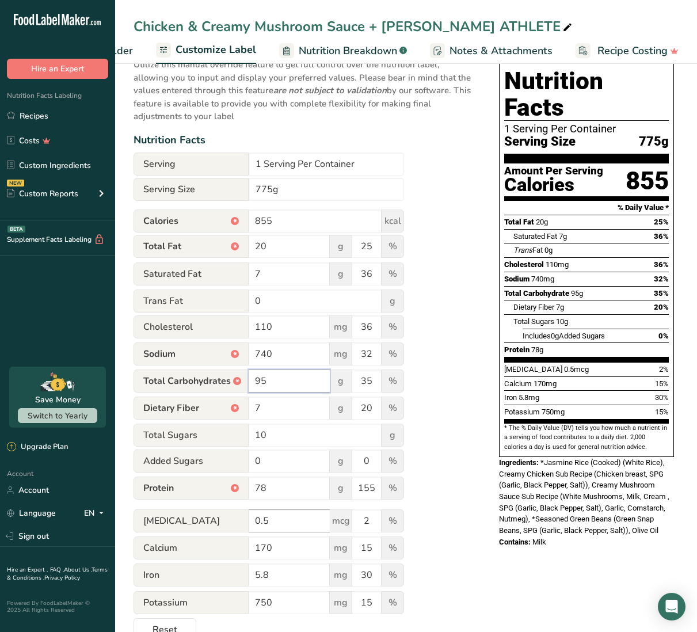
scroll to position [93, 0]
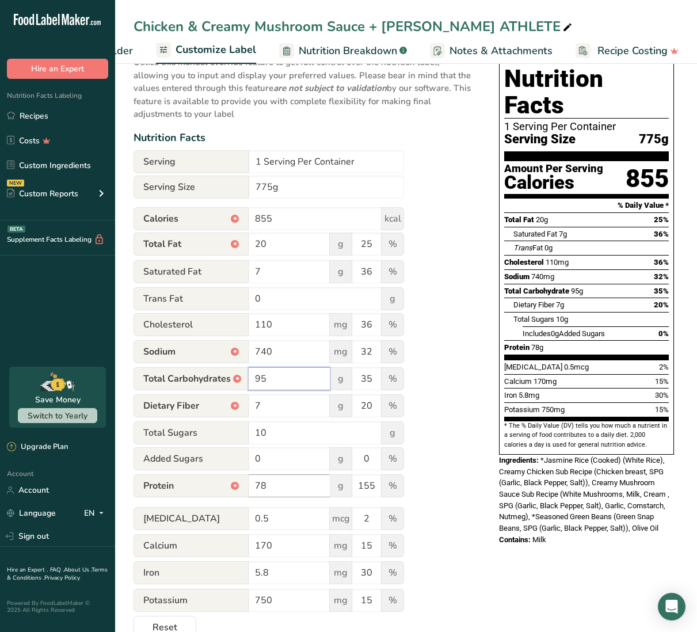
type input "95"
click at [261, 487] on input "78" at bounding box center [288, 485] width 81 height 23
type input "76"
click at [424, 506] on div "Utilize this manual override feature to get full control over the nutrition lab…" at bounding box center [304, 344] width 342 height 590
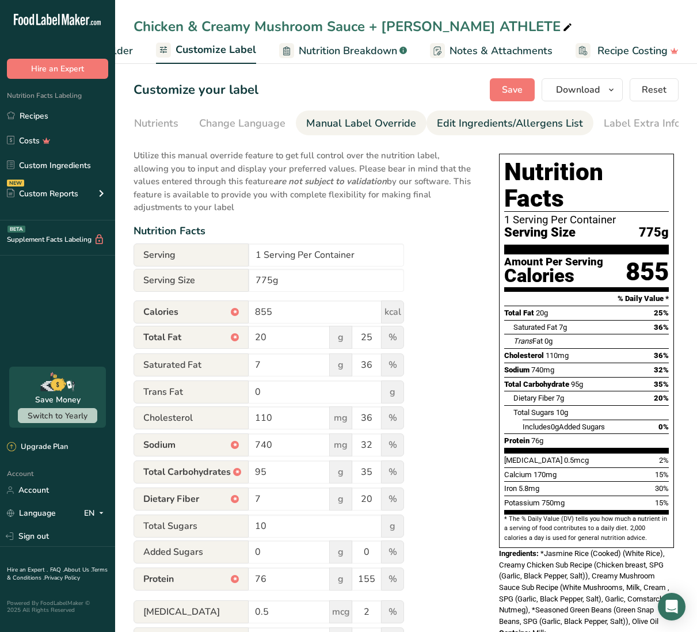
scroll to position [0, 0]
click at [512, 89] on span "Save" at bounding box center [512, 90] width 21 height 14
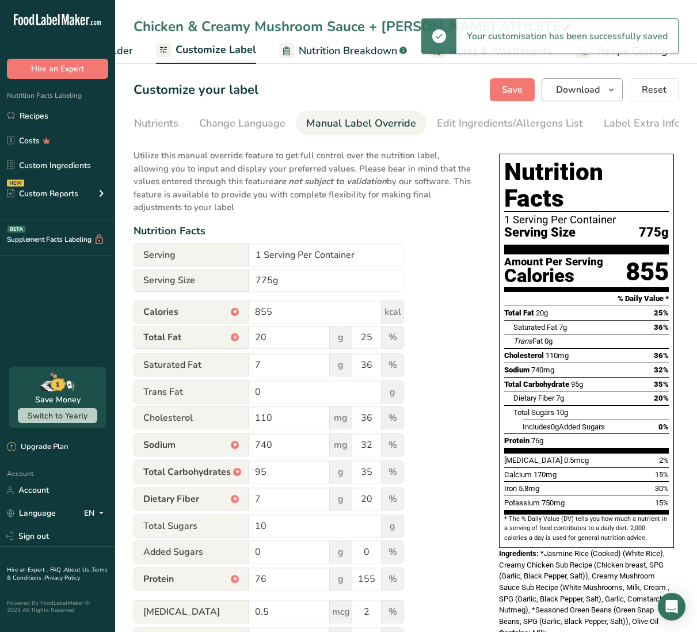
click at [566, 93] on span "Download" at bounding box center [578, 90] width 44 height 14
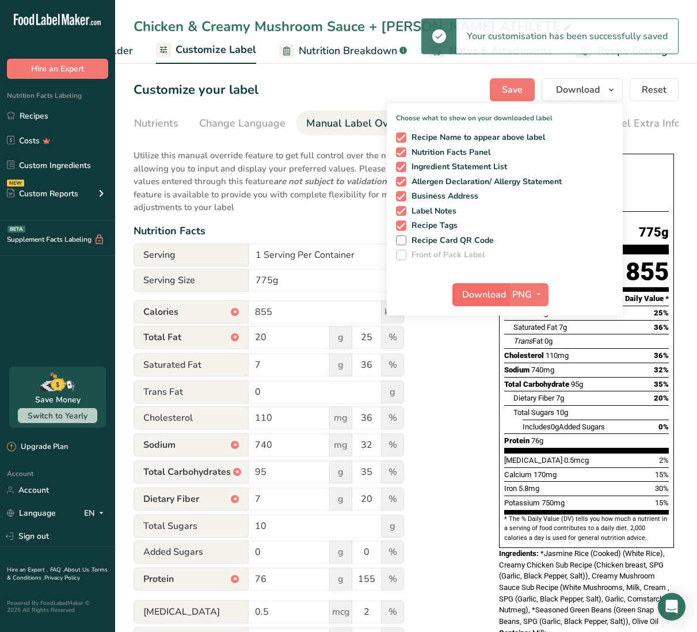
click at [489, 289] on span "Download" at bounding box center [484, 295] width 44 height 14
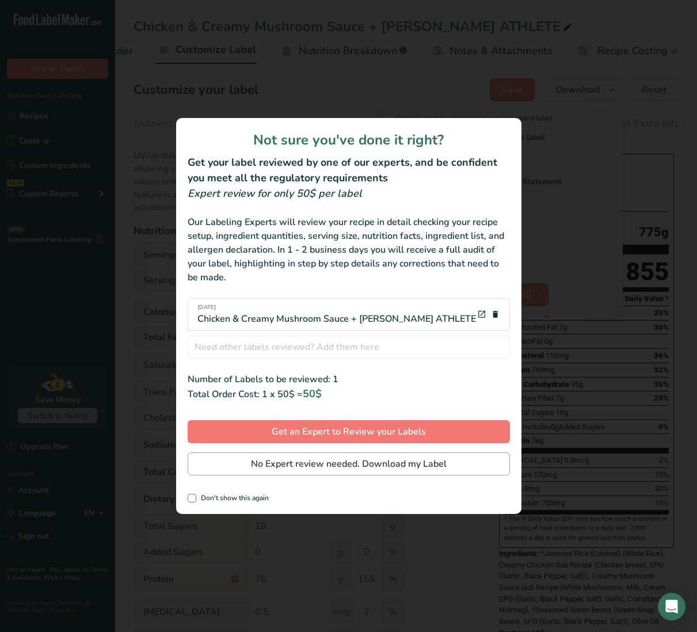
click at [349, 471] on button "No Expert review needed. Download my Label" at bounding box center [349, 463] width 322 height 23
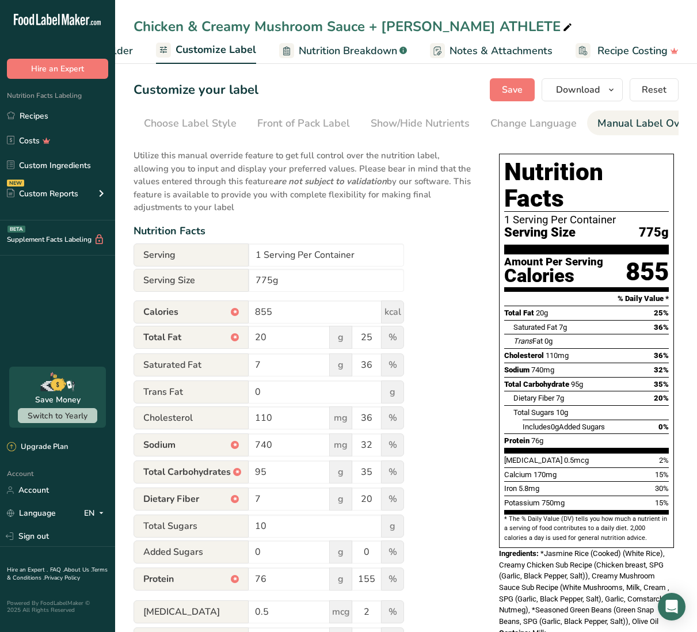
scroll to position [0, 291]
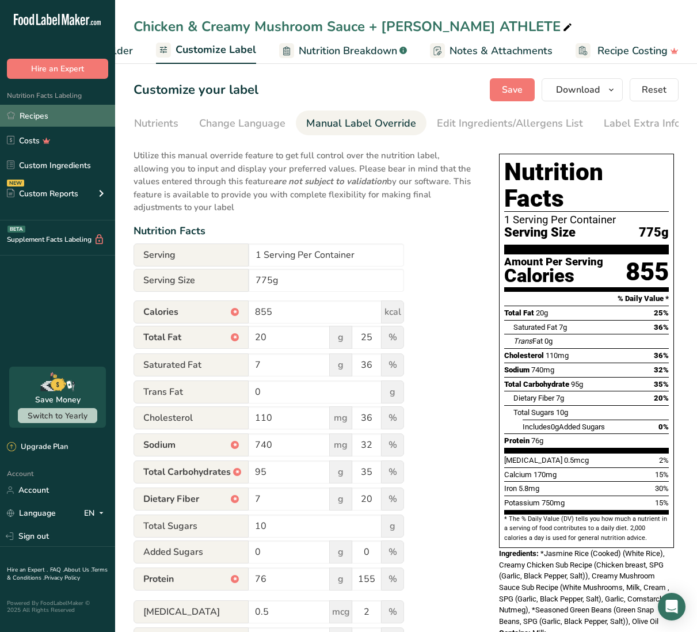
click at [67, 116] on link "Recipes" at bounding box center [57, 116] width 115 height 22
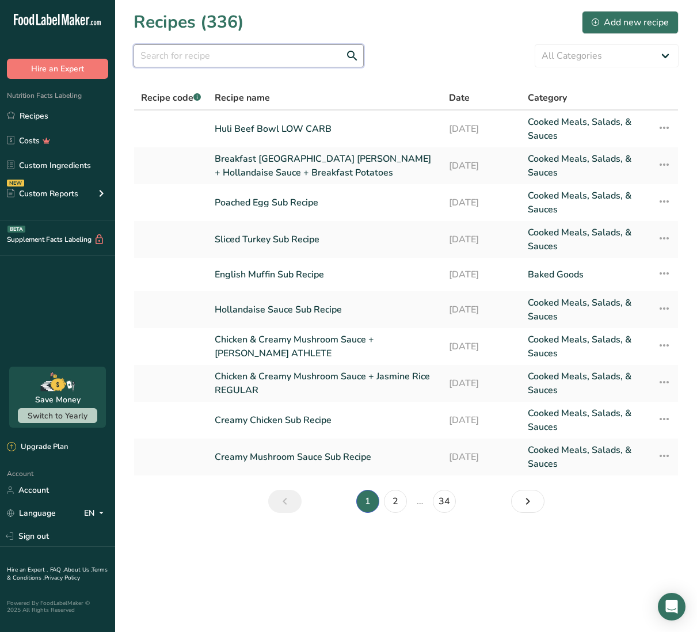
click at [274, 58] on input "text" at bounding box center [248, 55] width 230 height 23
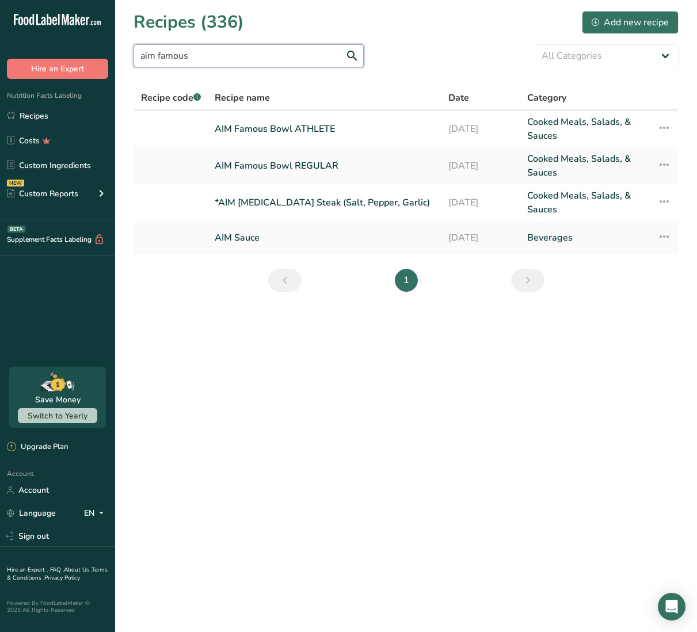
type input "aim famous"
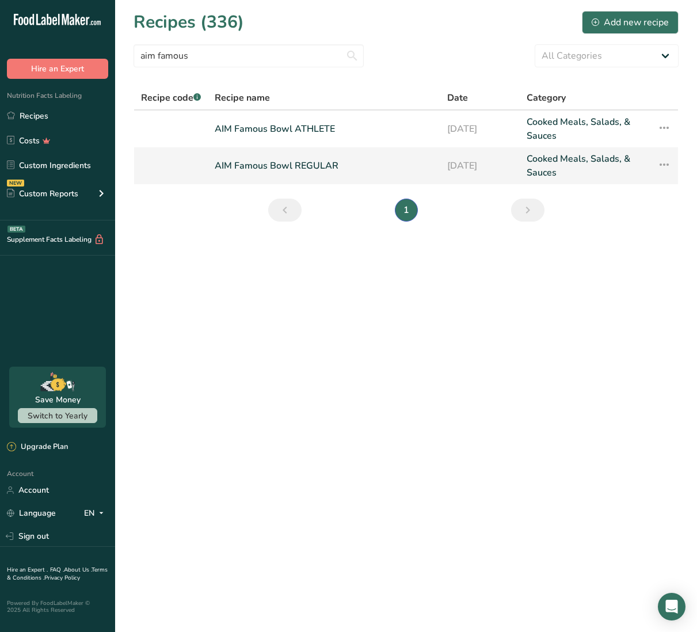
click at [292, 168] on link "AIM Famous Bowl REGULAR" at bounding box center [324, 166] width 219 height 28
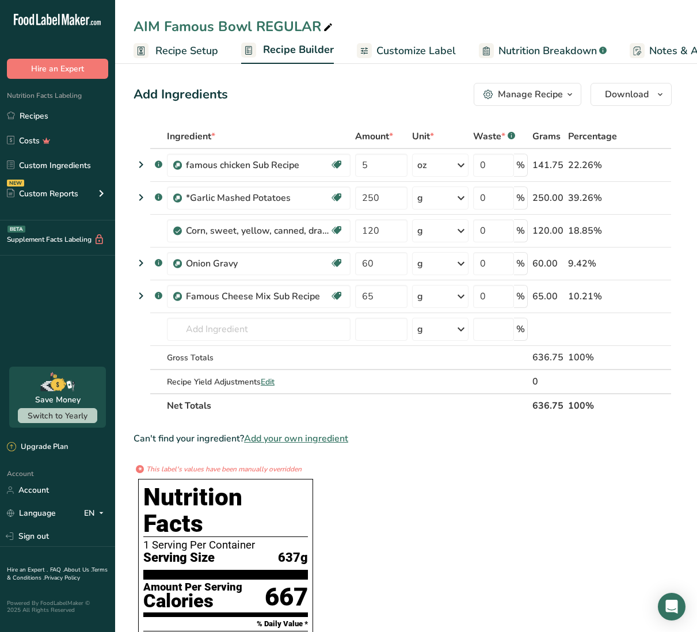
click at [388, 49] on span "Customize Label" at bounding box center [415, 51] width 79 height 16
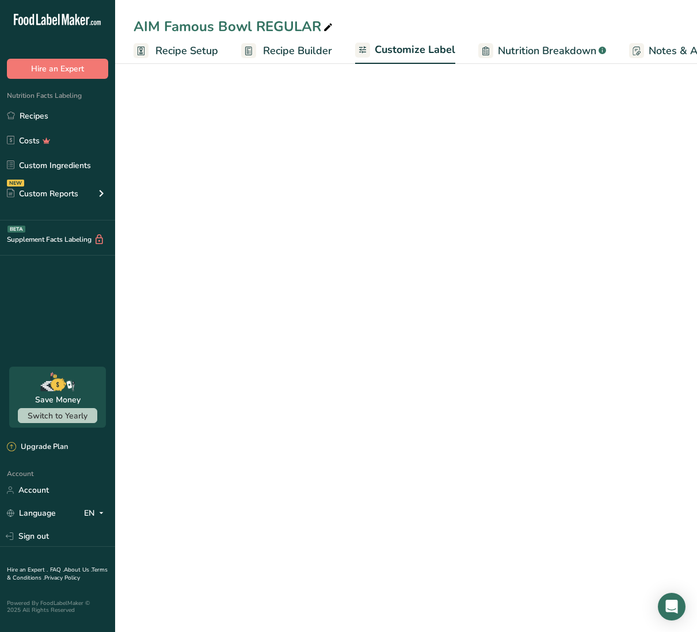
scroll to position [0, 199]
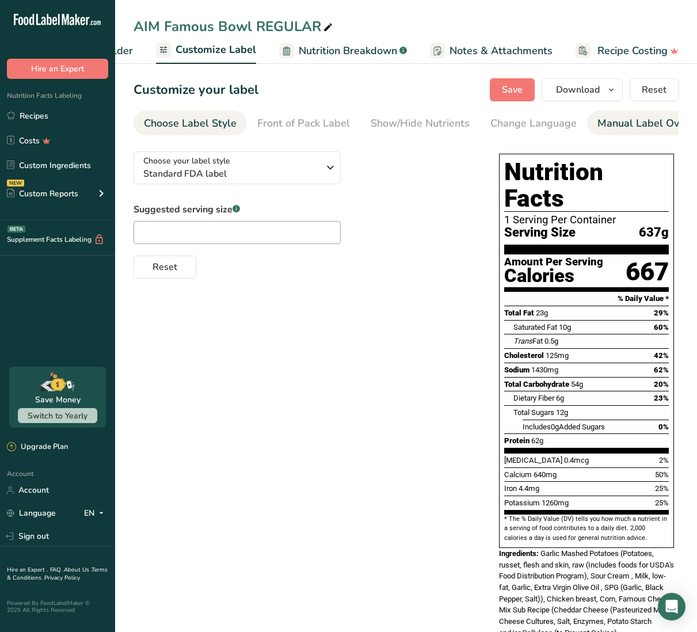
click at [646, 119] on div "Manual Label Override" at bounding box center [652, 124] width 110 height 16
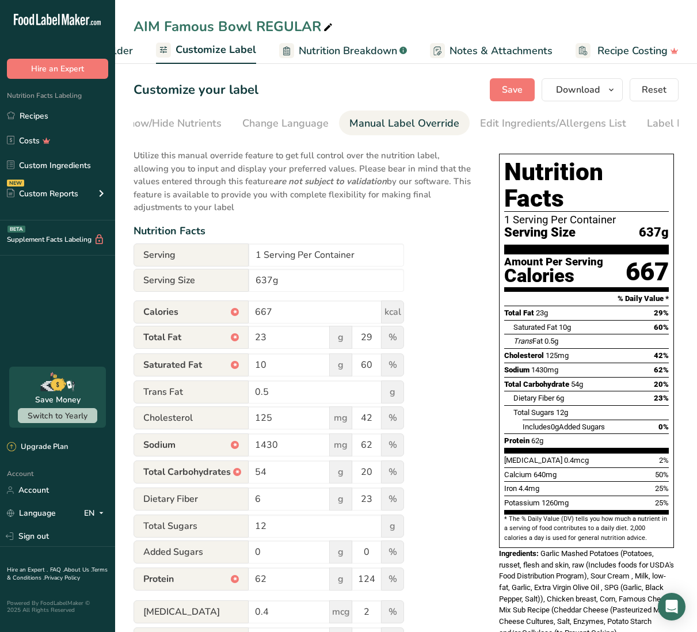
scroll to position [0, 291]
drag, startPoint x: 262, startPoint y: 308, endPoint x: 270, endPoint y: 308, distance: 8.1
click at [270, 308] on input "667" at bounding box center [314, 311] width 133 height 23
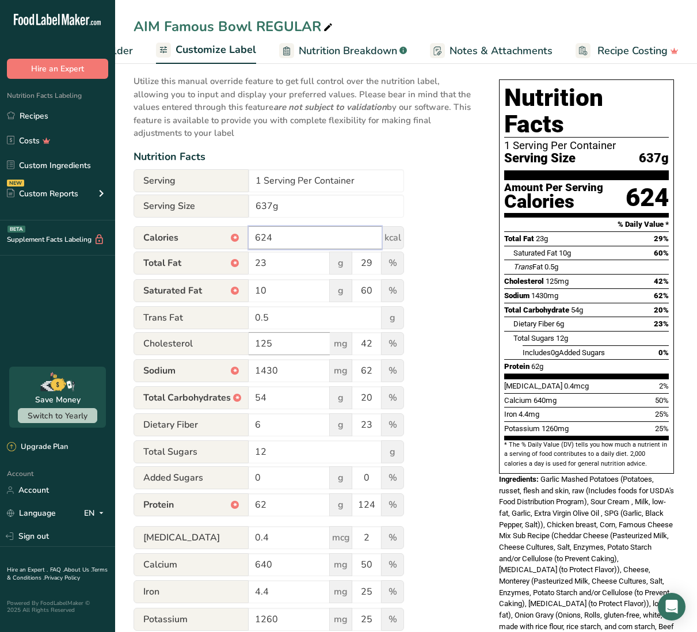
scroll to position [81, 0]
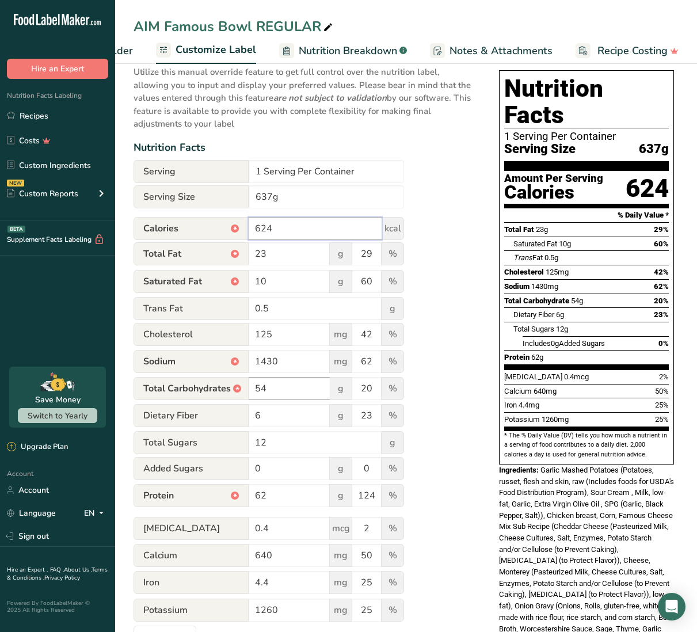
type input "624"
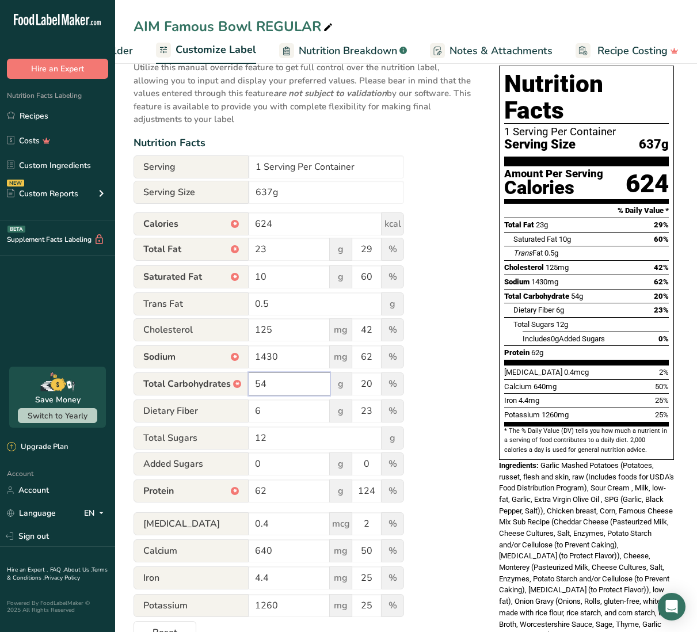
click at [264, 387] on input "54" at bounding box center [288, 383] width 81 height 23
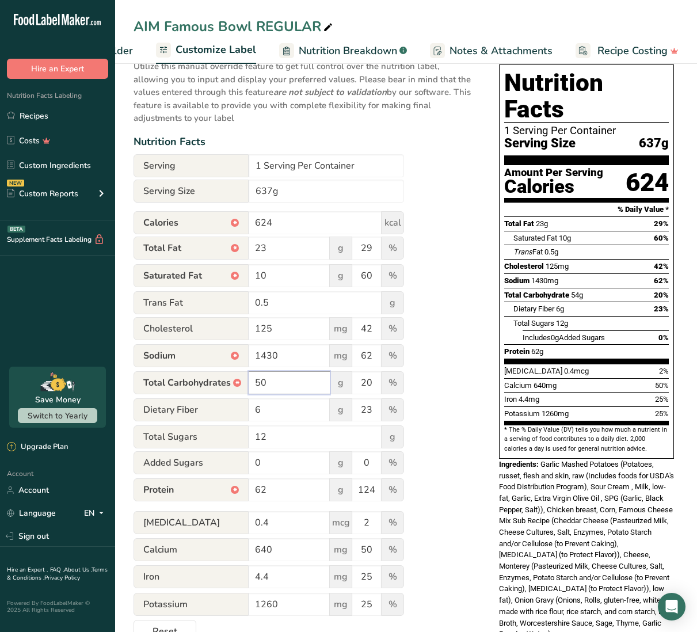
scroll to position [89, 0]
type input "50"
click at [265, 246] on input "23" at bounding box center [288, 247] width 81 height 23
type input "21"
click at [260, 410] on input "6" at bounding box center [288, 409] width 81 height 23
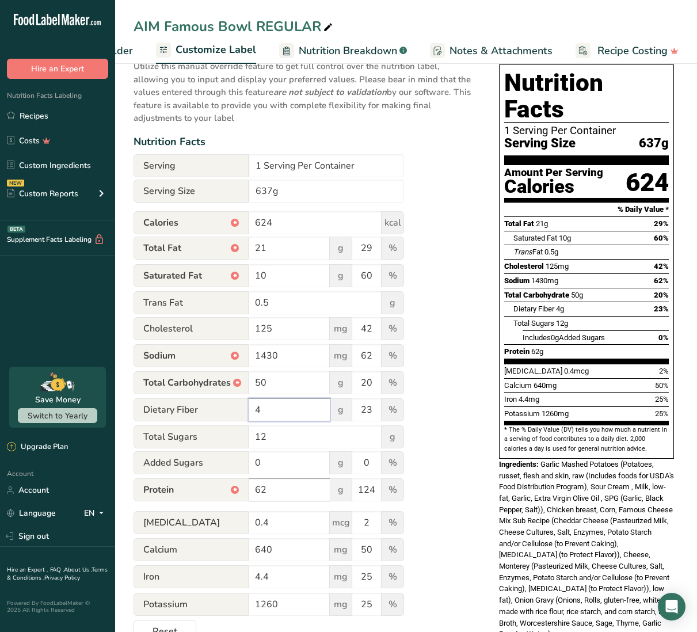
type input "4"
click at [266, 488] on input "62" at bounding box center [288, 489] width 81 height 23
type input "61"
click at [430, 460] on div "Utilize this manual override feature to get full control over the nutrition lab…" at bounding box center [304, 348] width 342 height 590
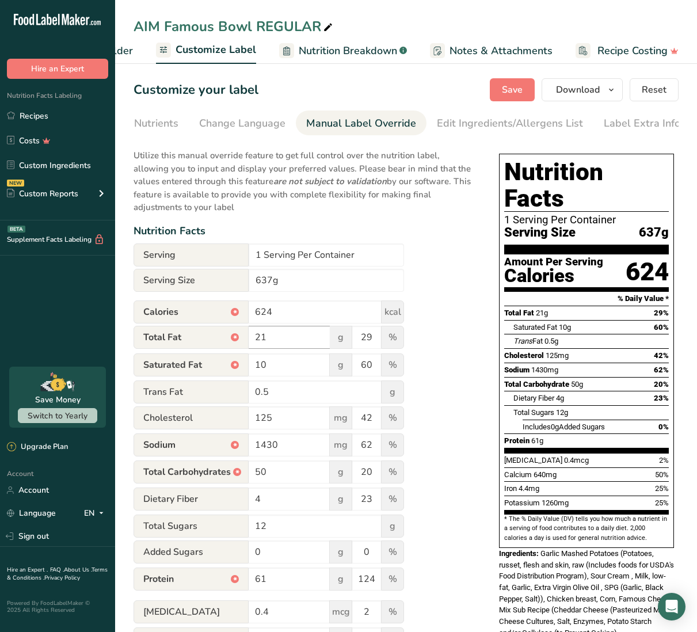
scroll to position [0, 0]
click at [516, 86] on span "Save" at bounding box center [512, 90] width 21 height 14
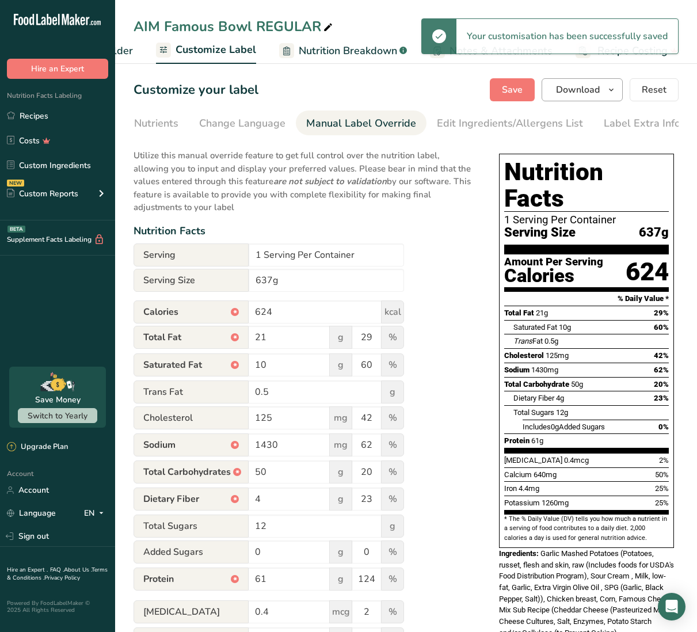
click at [567, 87] on span "Download" at bounding box center [578, 90] width 44 height 14
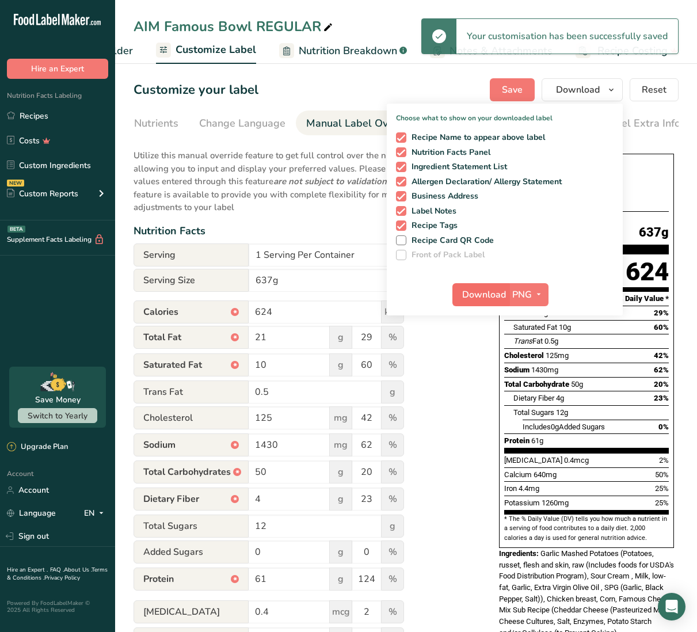
click at [472, 295] on span "Download" at bounding box center [484, 295] width 44 height 14
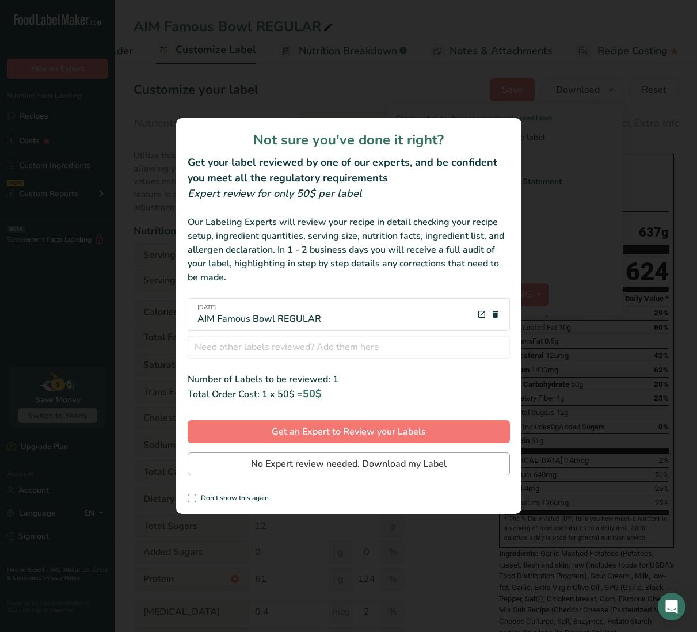
click at [400, 461] on span "No Expert review needed. Download my Label" at bounding box center [349, 464] width 196 height 14
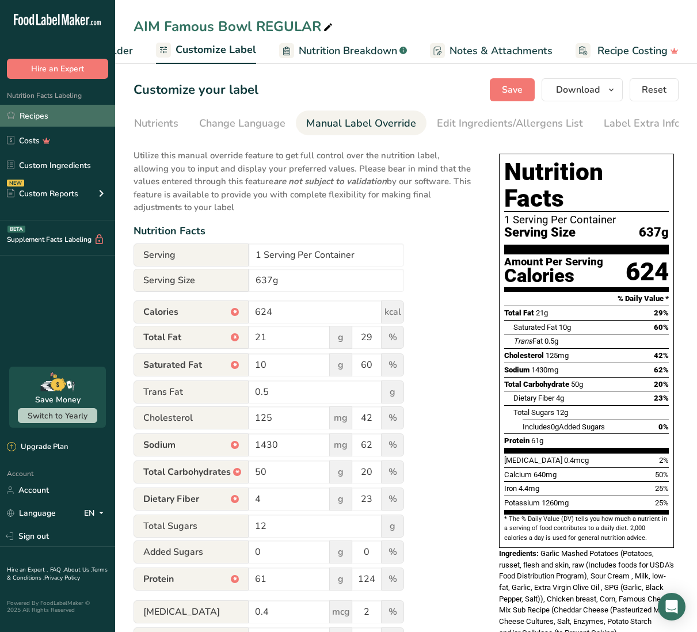
click at [41, 123] on link "Recipes" at bounding box center [57, 116] width 115 height 22
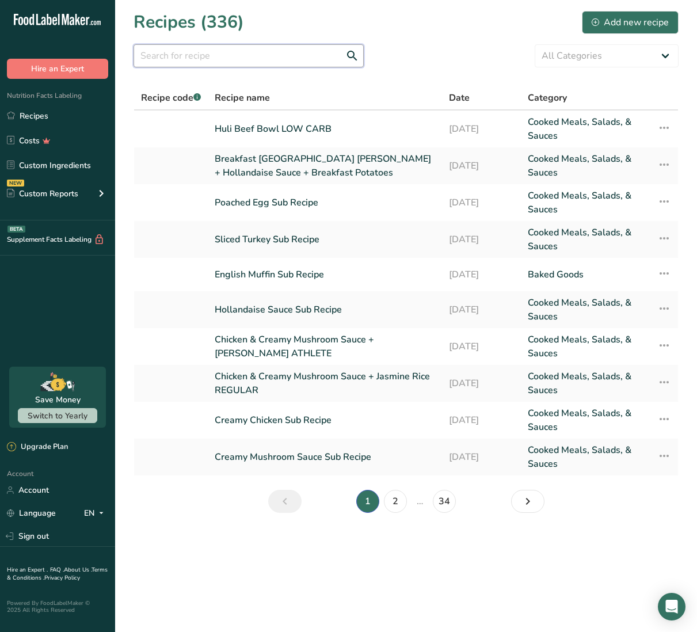
click at [245, 56] on input "text" at bounding box center [248, 55] width 230 height 23
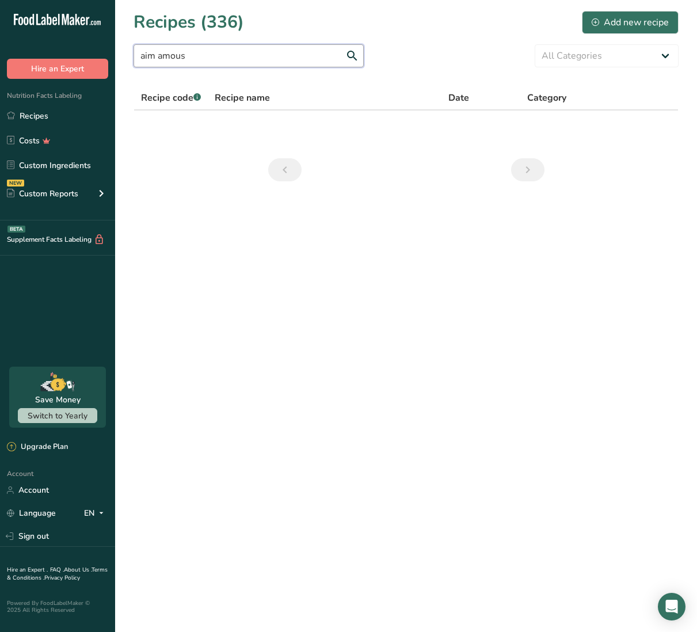
click at [281, 61] on input "aim amous" at bounding box center [248, 55] width 230 height 23
click at [287, 62] on input "aim amous" at bounding box center [248, 55] width 230 height 23
click at [159, 54] on input "aim amous" at bounding box center [248, 55] width 230 height 23
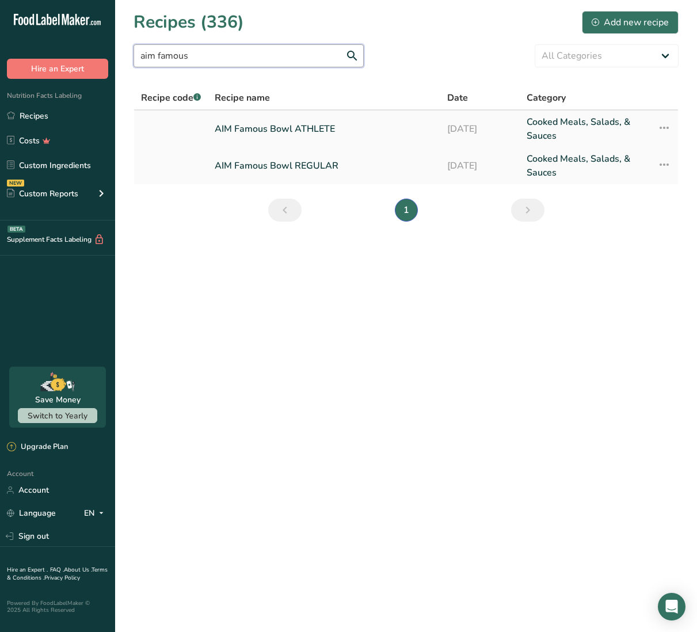
type input "aim famous"
click at [345, 122] on link "AIM Famous Bowl ATHLETE" at bounding box center [324, 129] width 219 height 28
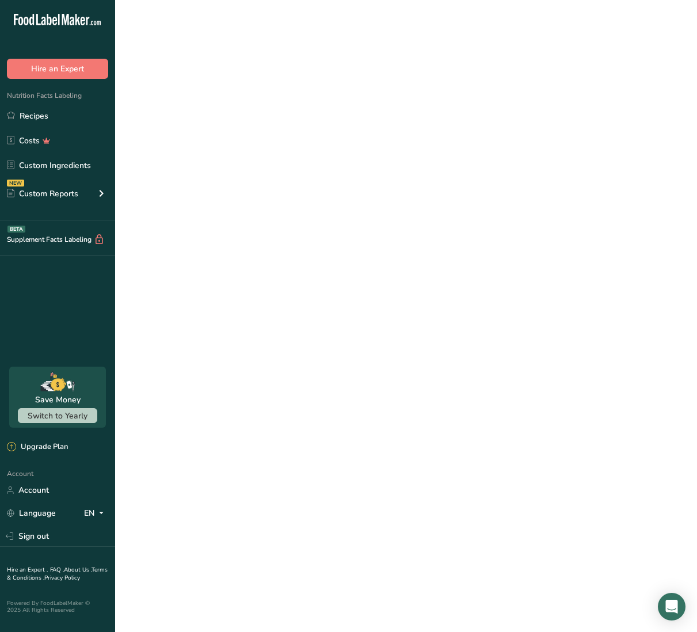
click at [345, 122] on link "AIM Famous Bowl ATHLETE" at bounding box center [324, 129] width 219 height 28
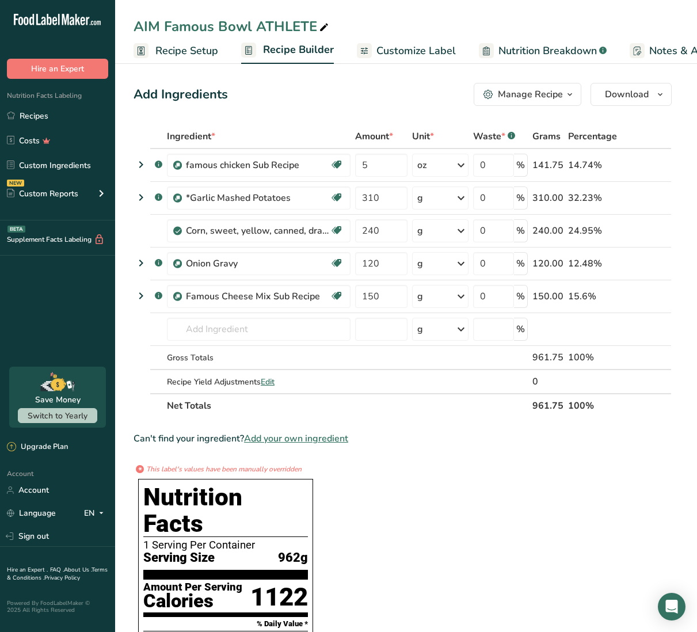
click at [412, 55] on span "Customize Label" at bounding box center [415, 51] width 79 height 16
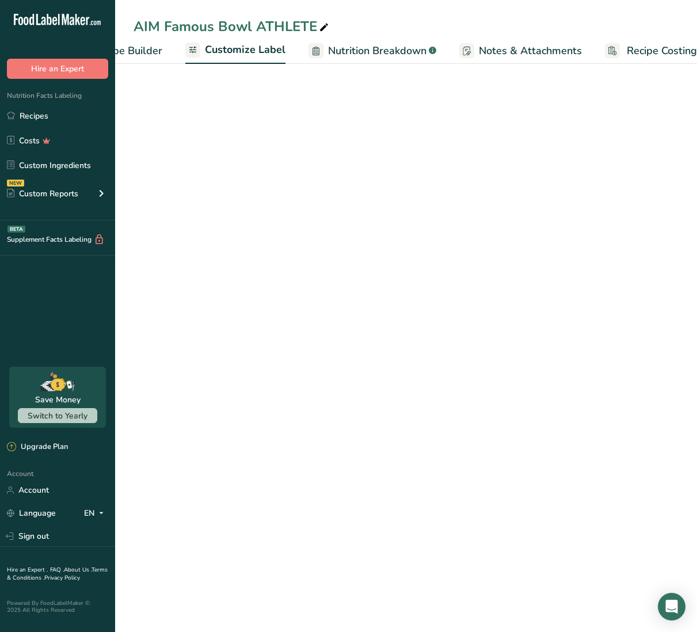
scroll to position [0, 199]
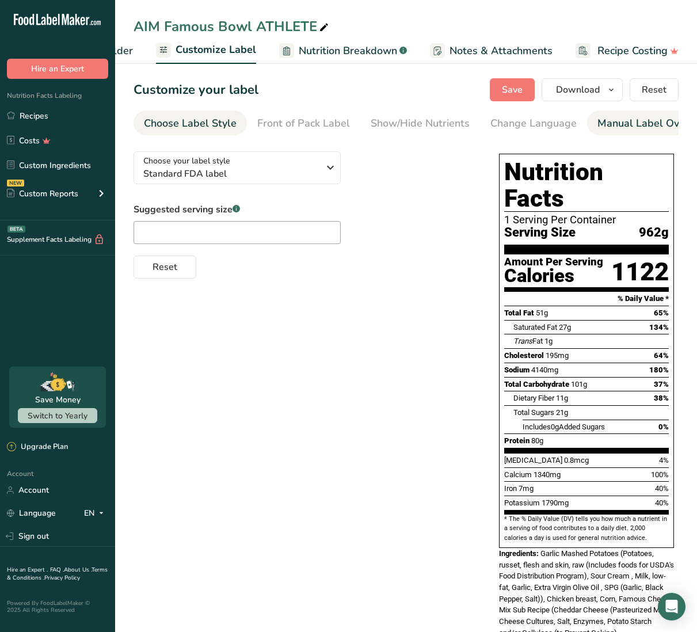
click at [639, 123] on div "Manual Label Override" at bounding box center [652, 124] width 110 height 16
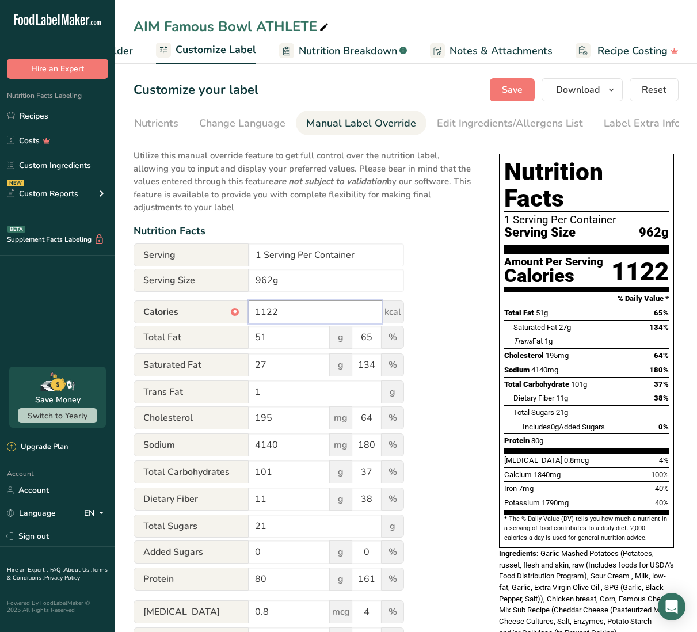
scroll to position [2, 0]
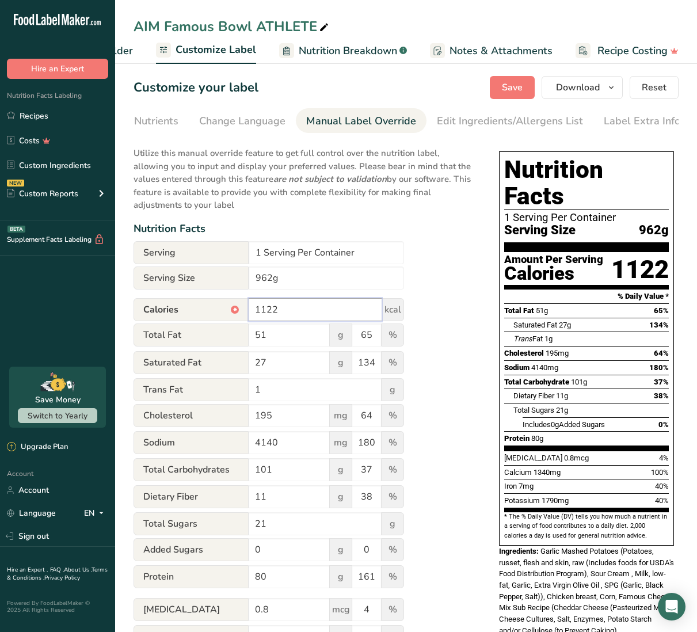
drag, startPoint x: 262, startPoint y: 309, endPoint x: 276, endPoint y: 309, distance: 13.8
click at [276, 309] on input "1122" at bounding box center [314, 309] width 133 height 23
type input "1079"
drag, startPoint x: 256, startPoint y: 333, endPoint x: 265, endPoint y: 332, distance: 9.2
click at [265, 332] on input "51" at bounding box center [288, 334] width 81 height 23
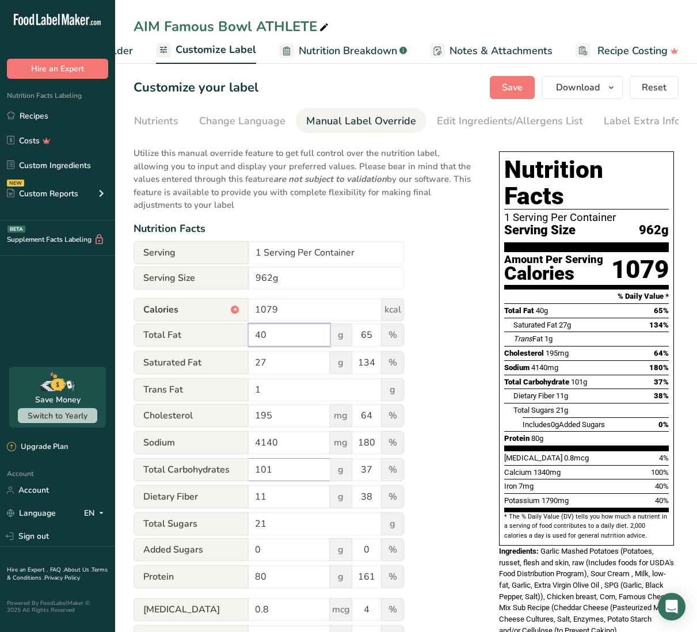
type input "40"
drag, startPoint x: 257, startPoint y: 471, endPoint x: 270, endPoint y: 470, distance: 13.2
click at [270, 470] on input "101" at bounding box center [288, 469] width 81 height 23
type input "89"
click at [258, 497] on input "11" at bounding box center [288, 496] width 81 height 23
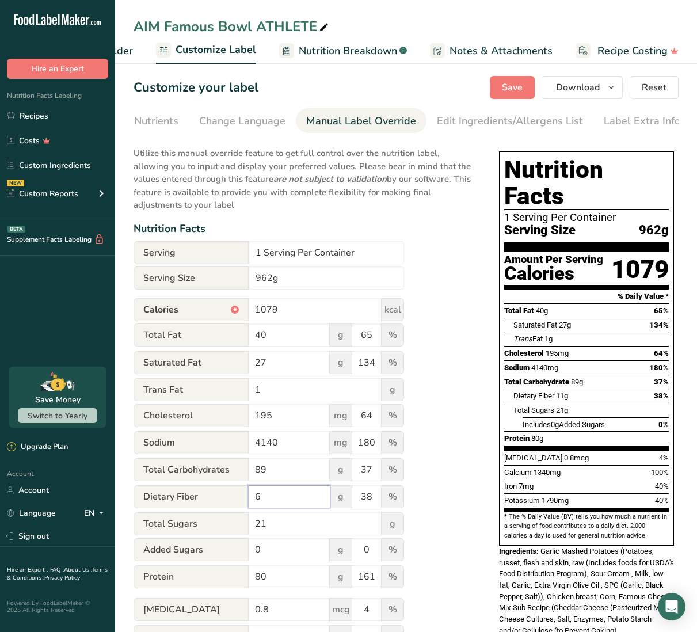
drag, startPoint x: 256, startPoint y: 498, endPoint x: 265, endPoint y: 496, distance: 8.7
click at [265, 496] on input "6" at bounding box center [288, 496] width 81 height 23
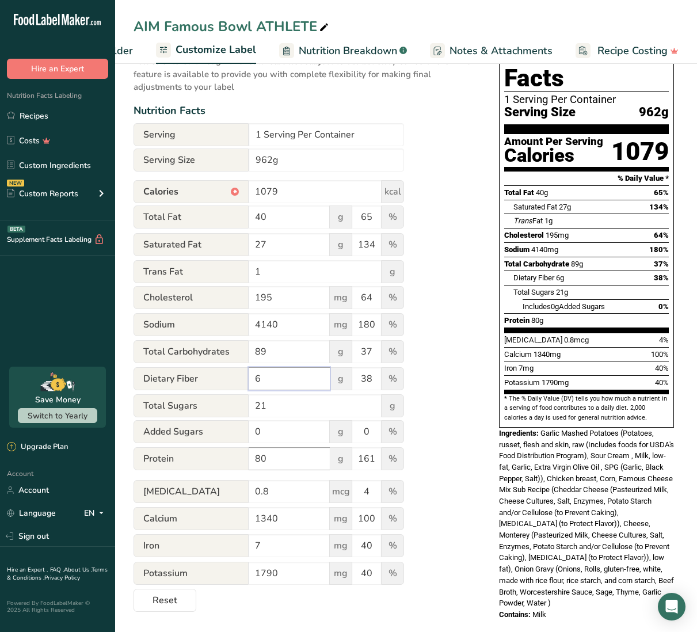
scroll to position [120, 0]
type input "6"
drag, startPoint x: 256, startPoint y: 458, endPoint x: 264, endPoint y: 458, distance: 8.1
click at [264, 458] on input "80" at bounding box center [288, 458] width 81 height 23
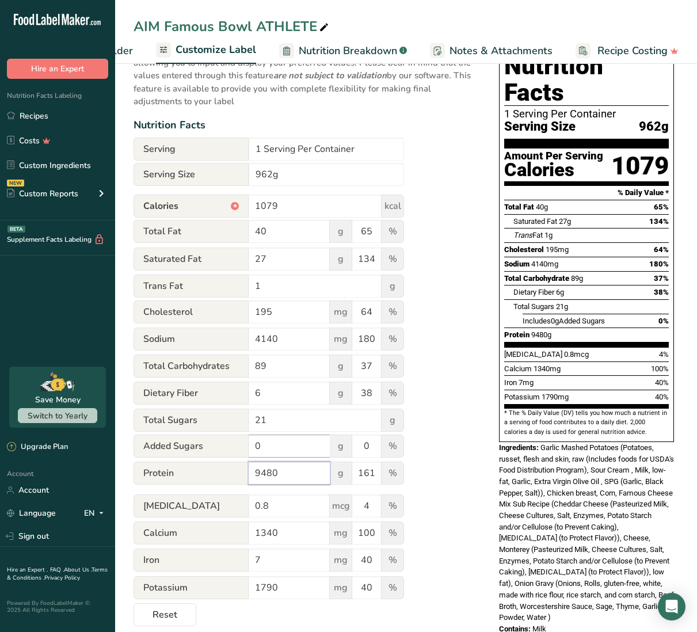
scroll to position [105, 0]
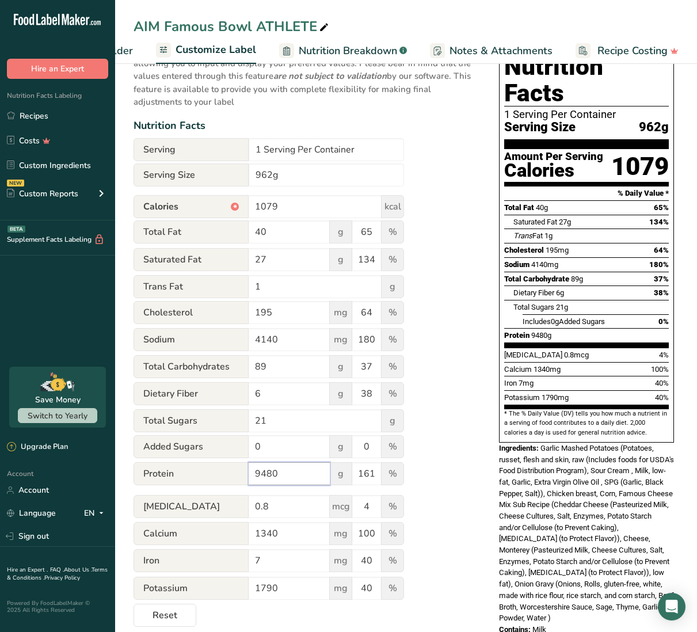
drag, startPoint x: 277, startPoint y: 475, endPoint x: 268, endPoint y: 475, distance: 9.2
click at [268, 475] on input "9480" at bounding box center [288, 473] width 81 height 23
type input "94"
click at [446, 400] on div "Utilize this manual override feature to get full control over the nutrition lab…" at bounding box center [304, 332] width 342 height 590
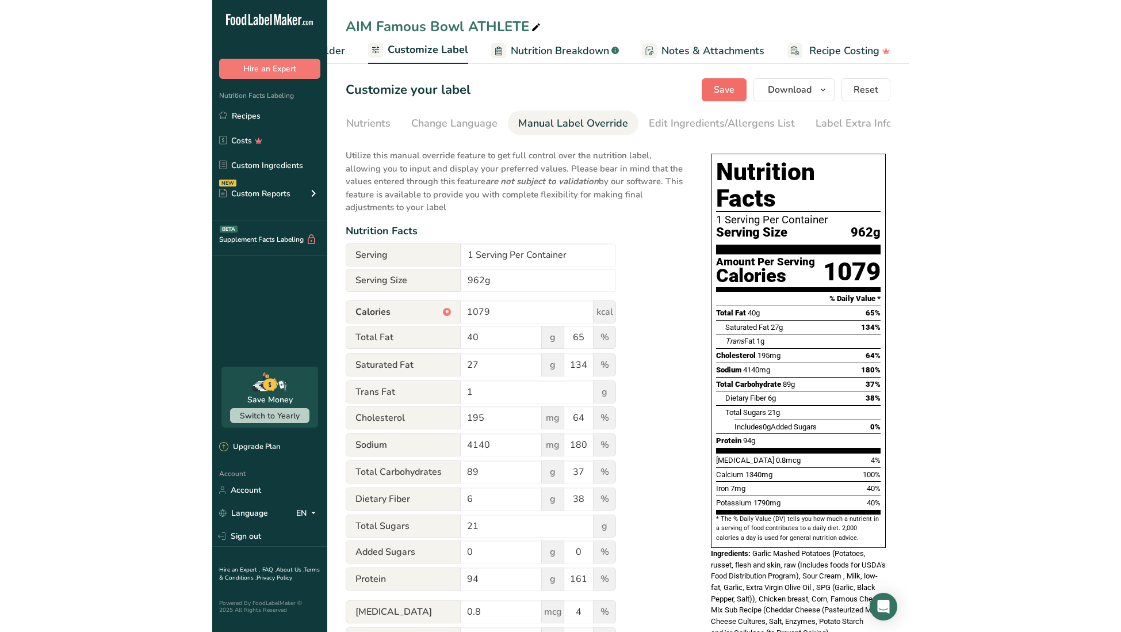
scroll to position [0, 0]
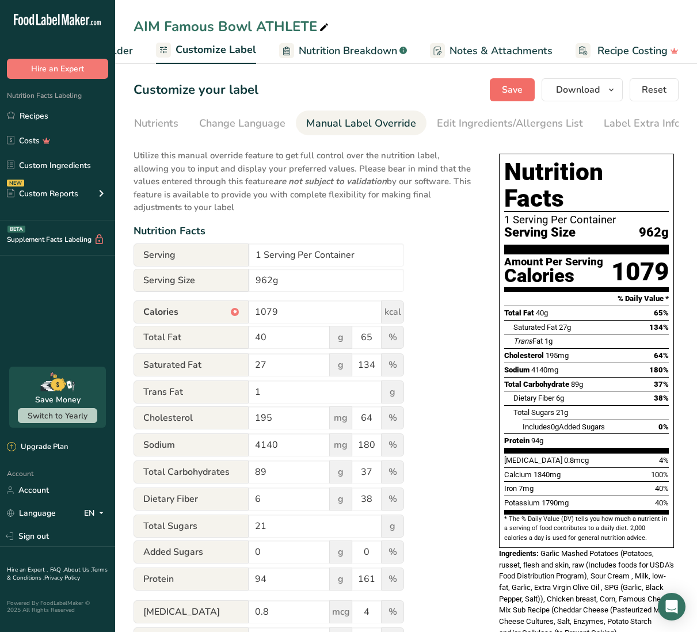
click at [515, 82] on button "Save" at bounding box center [511, 89] width 45 height 23
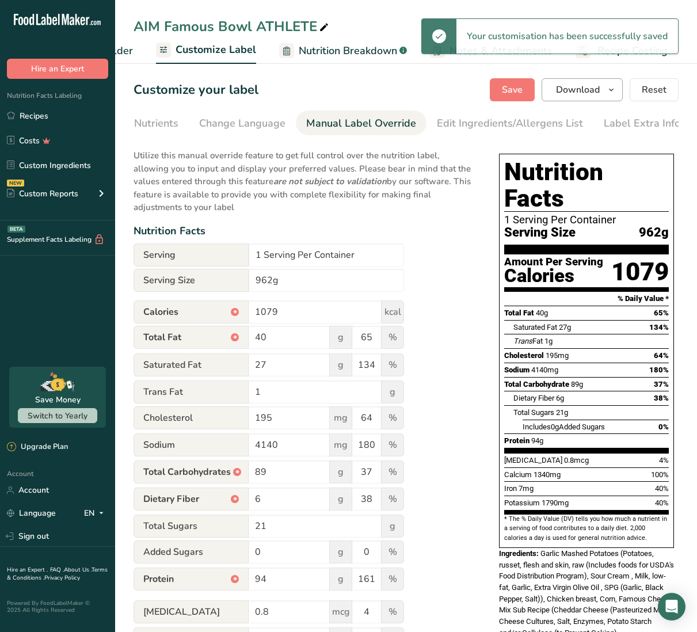
click at [565, 86] on span "Download" at bounding box center [578, 90] width 44 height 14
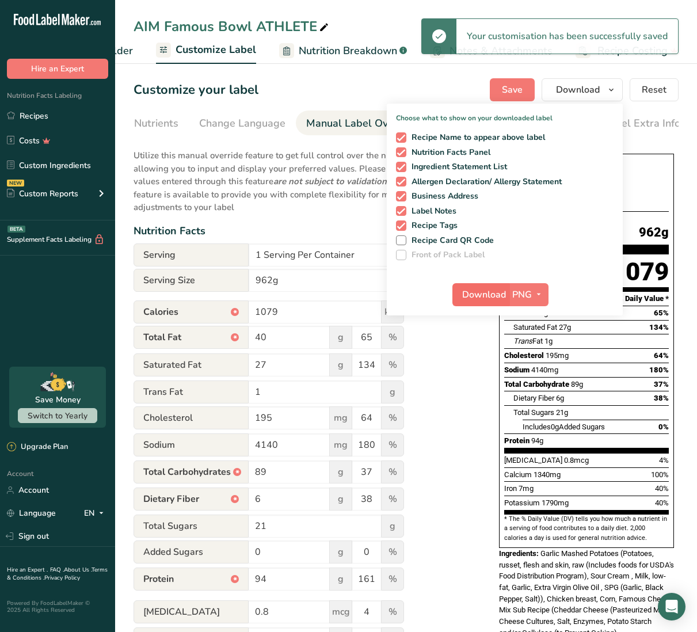
click at [473, 288] on span "Download" at bounding box center [484, 295] width 44 height 14
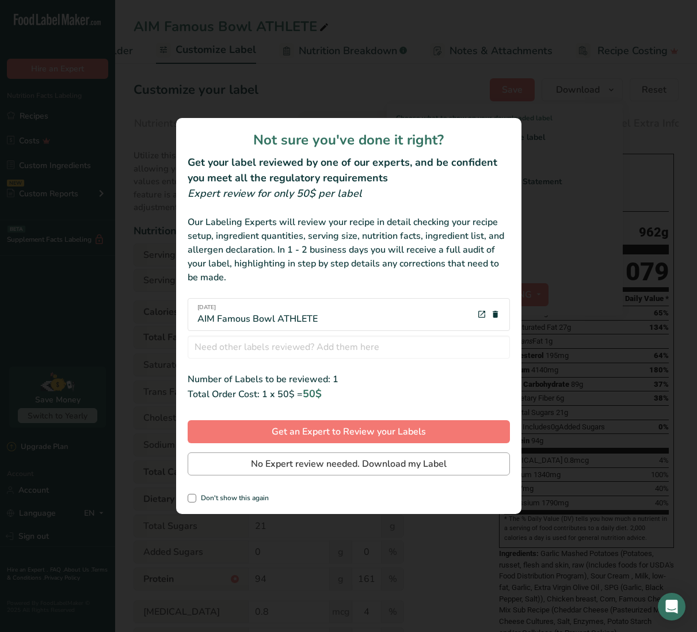
click at [392, 463] on span "No Expert review needed. Download my Label" at bounding box center [349, 464] width 196 height 14
